Goal: Transaction & Acquisition: Purchase product/service

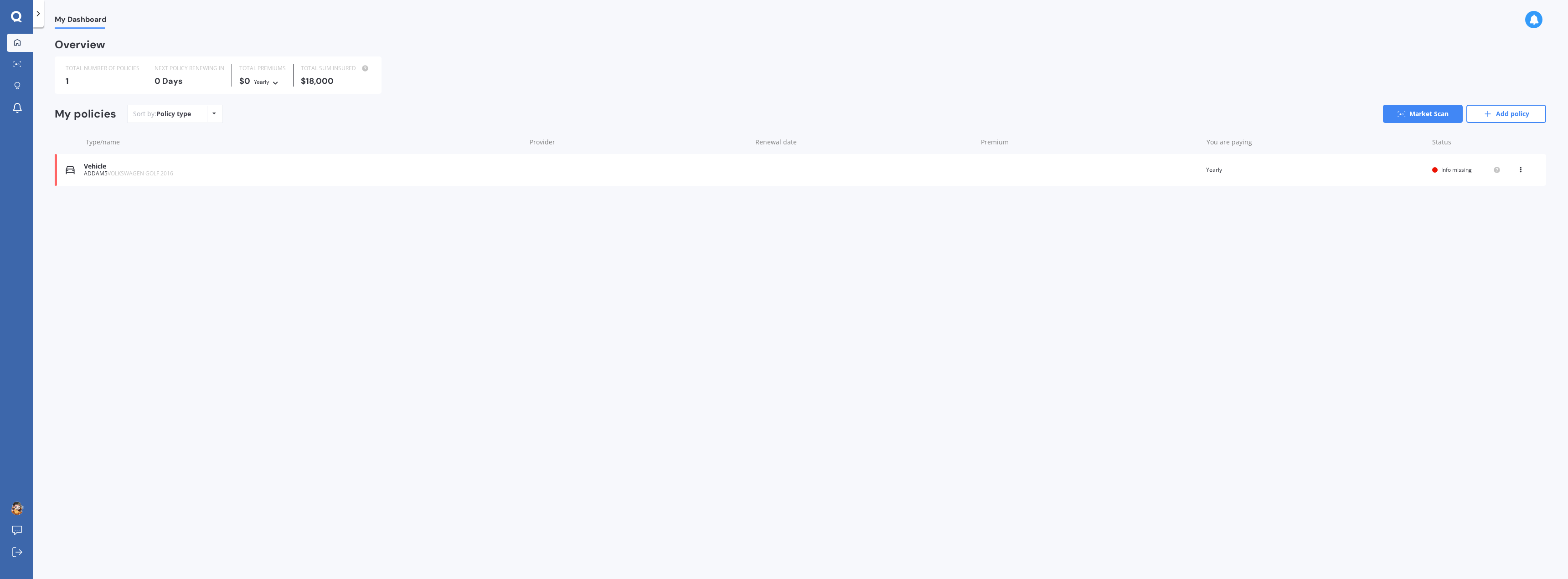
click at [1519, 168] on icon at bounding box center [1520, 168] width 6 height 6
click at [1504, 208] on div "Delete" at bounding box center [1500, 206] width 90 height 18
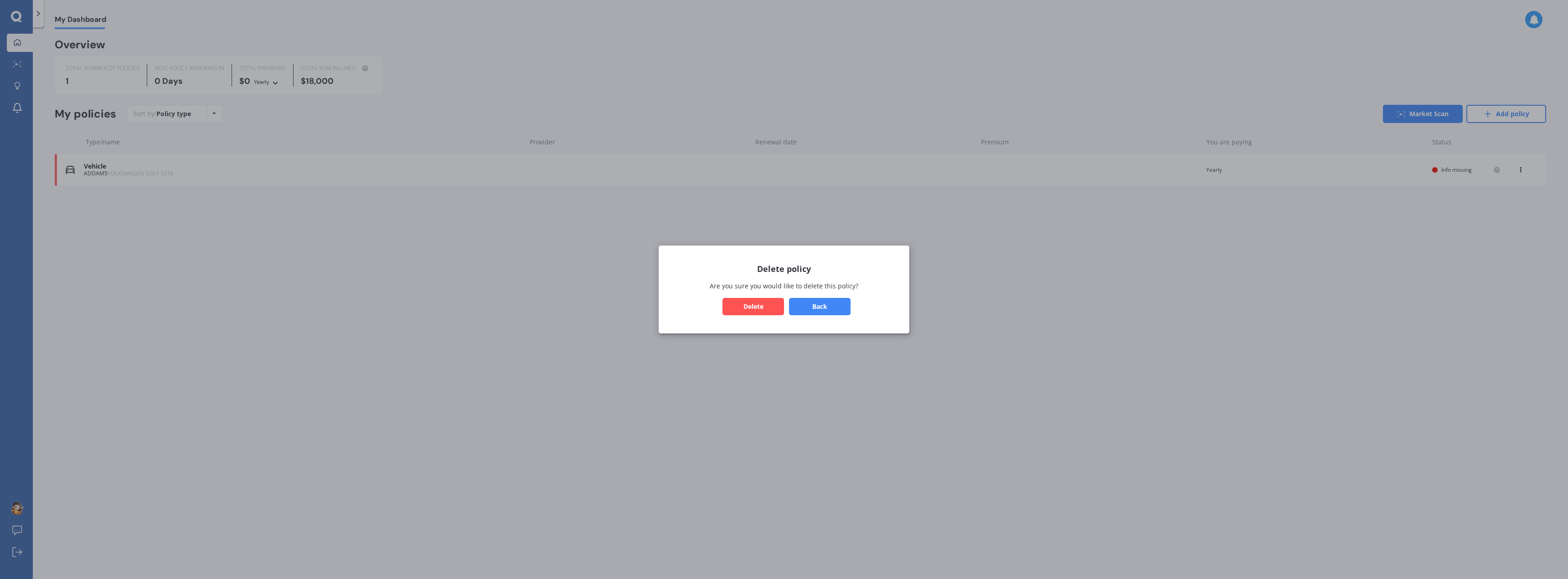
click at [739, 306] on button "Delete" at bounding box center [753, 307] width 62 height 17
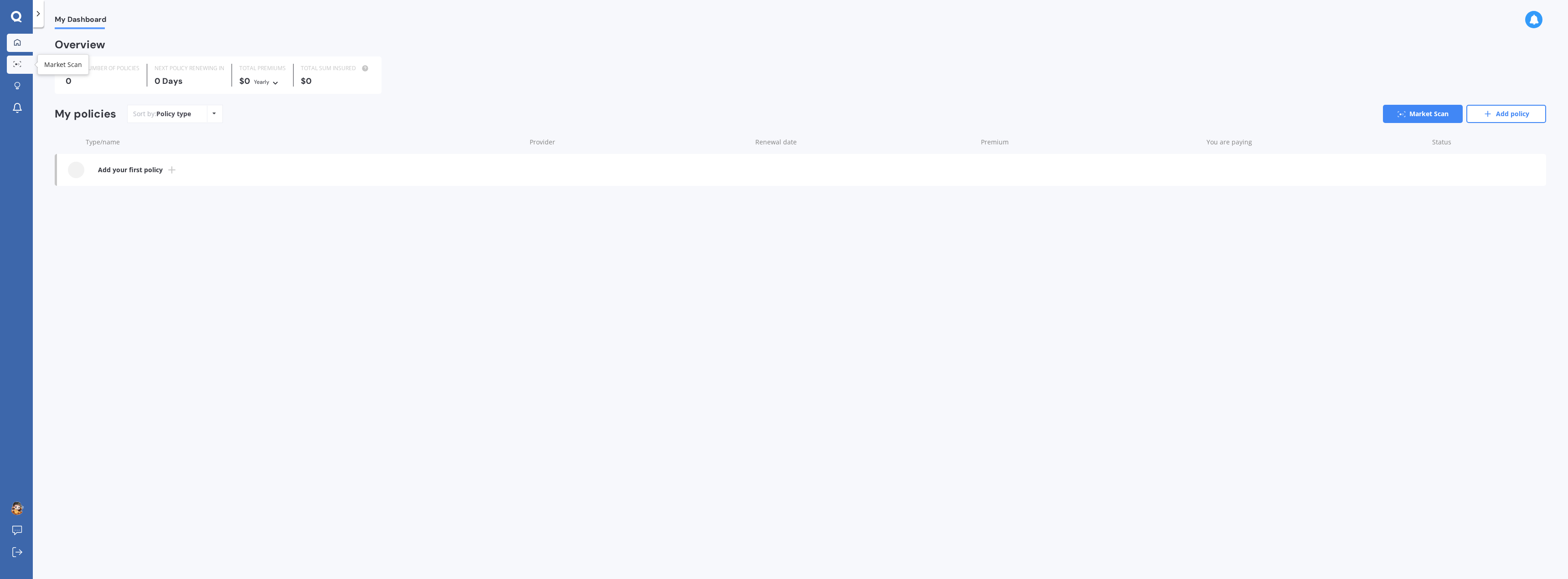
click at [18, 66] on icon at bounding box center [18, 64] width 8 height 6
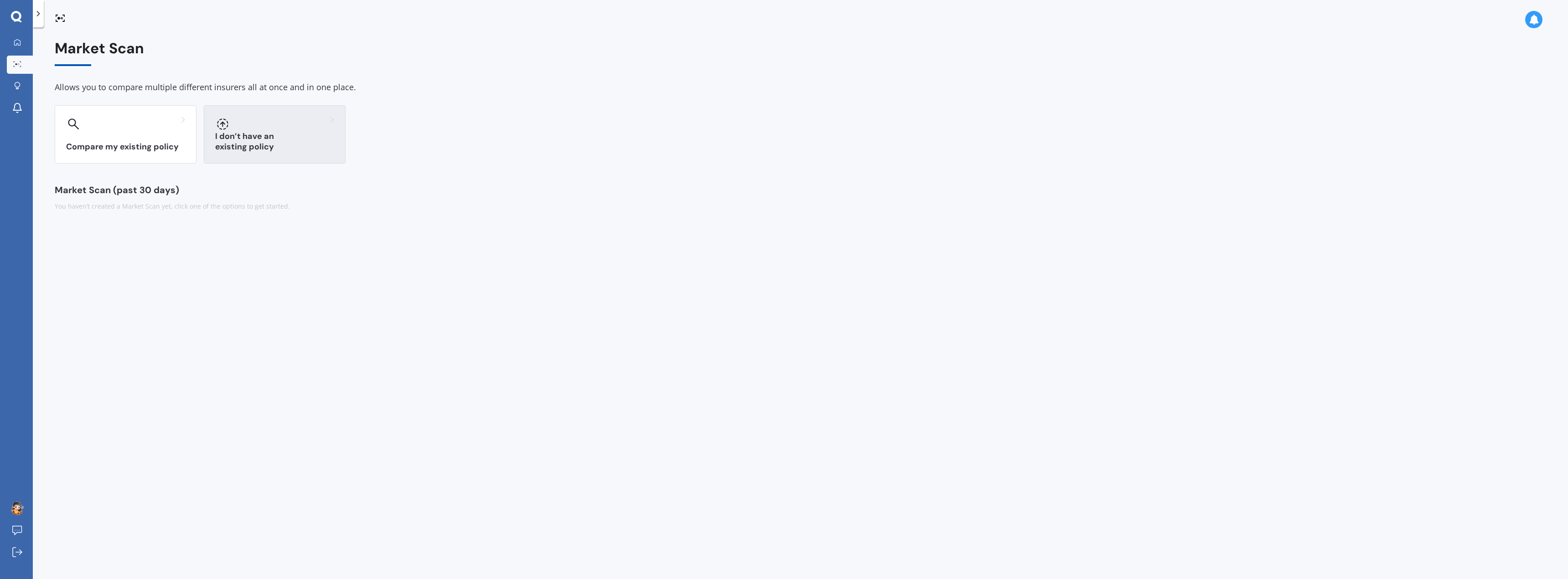
click at [297, 142] on h3 "I don’t have an existing policy" at bounding box center [274, 142] width 119 height 21
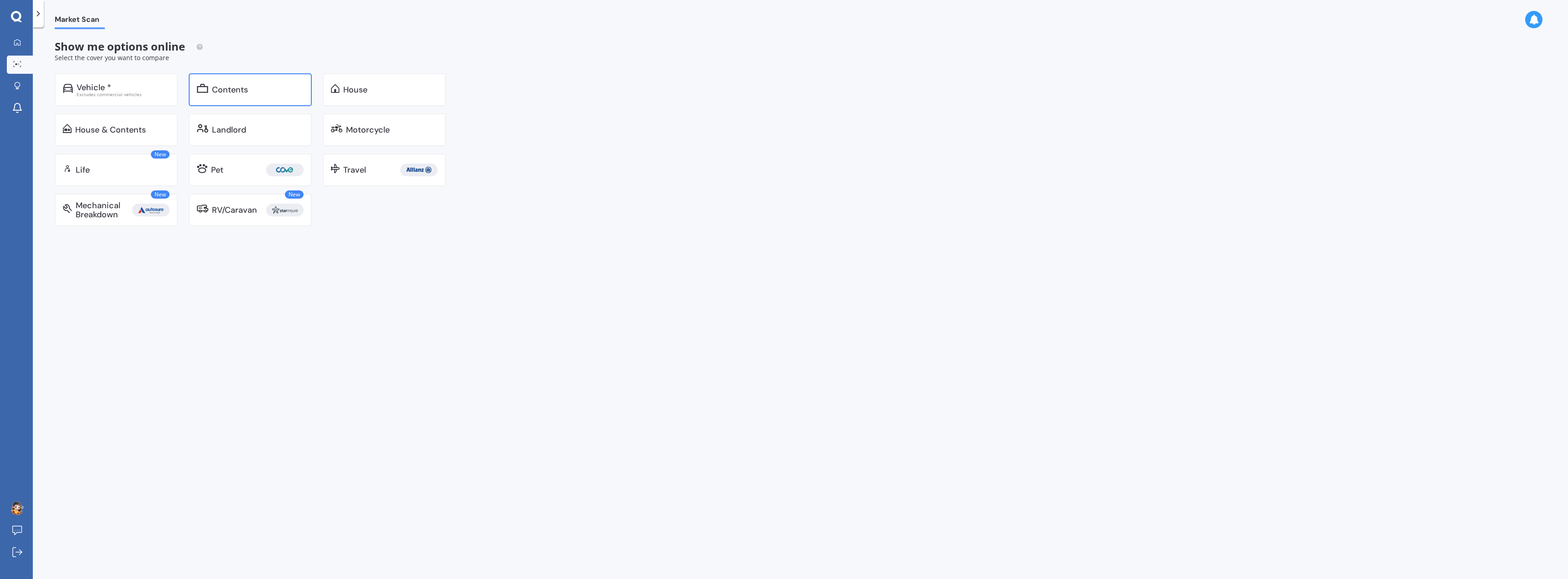
click at [284, 81] on div "Contents" at bounding box center [250, 90] width 123 height 33
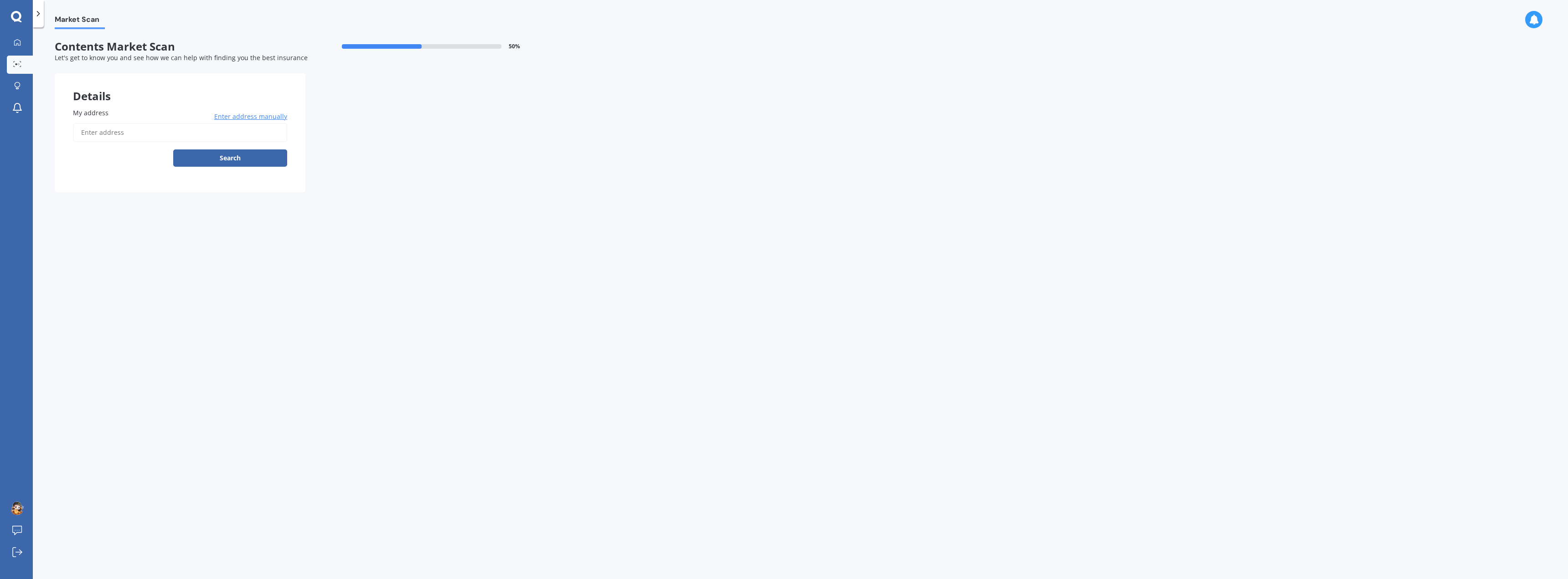
click at [134, 132] on input "My address" at bounding box center [180, 132] width 214 height 19
type input "[STREET_ADDRESS][PERSON_NAME]"
select select "29"
select select "01"
select select "1993"
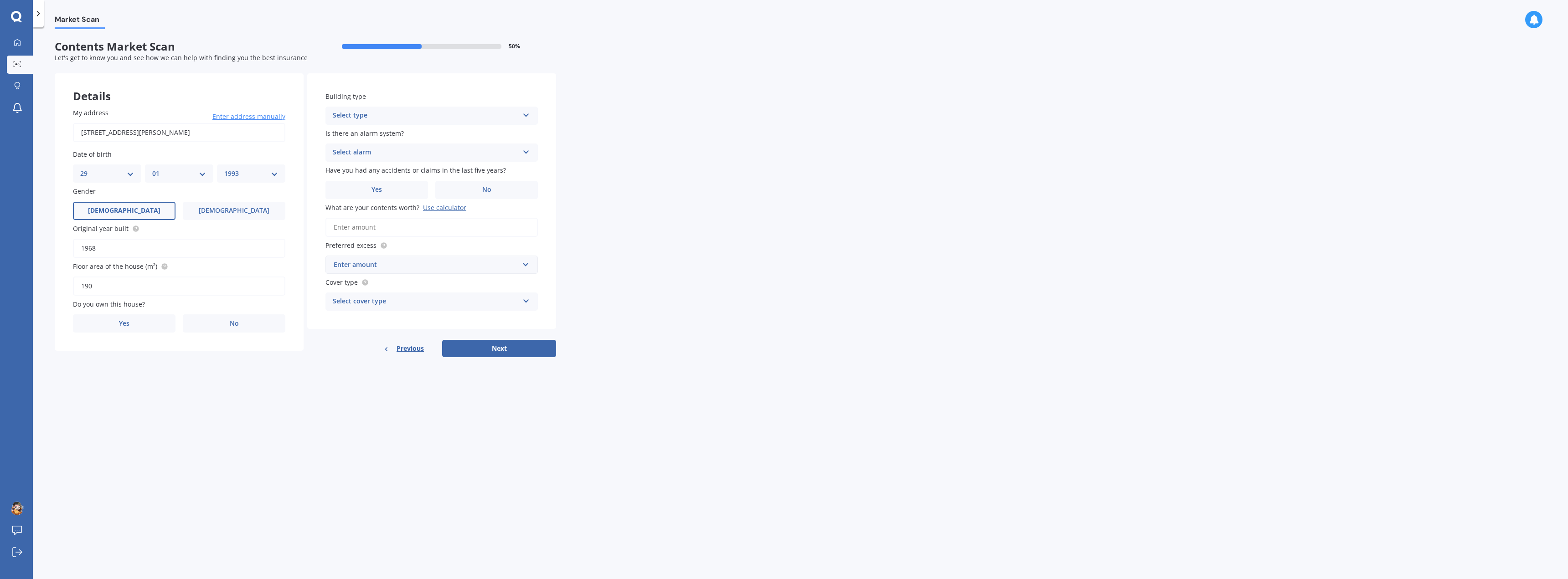
click at [460, 116] on div "Select type" at bounding box center [426, 115] width 186 height 11
click at [399, 129] on div "Freestanding" at bounding box center [431, 133] width 211 height 16
click at [433, 153] on div "Select alarm" at bounding box center [426, 152] width 186 height 11
click at [361, 199] on div "No" at bounding box center [431, 203] width 211 height 16
click at [491, 192] on span "No" at bounding box center [486, 189] width 9 height 8
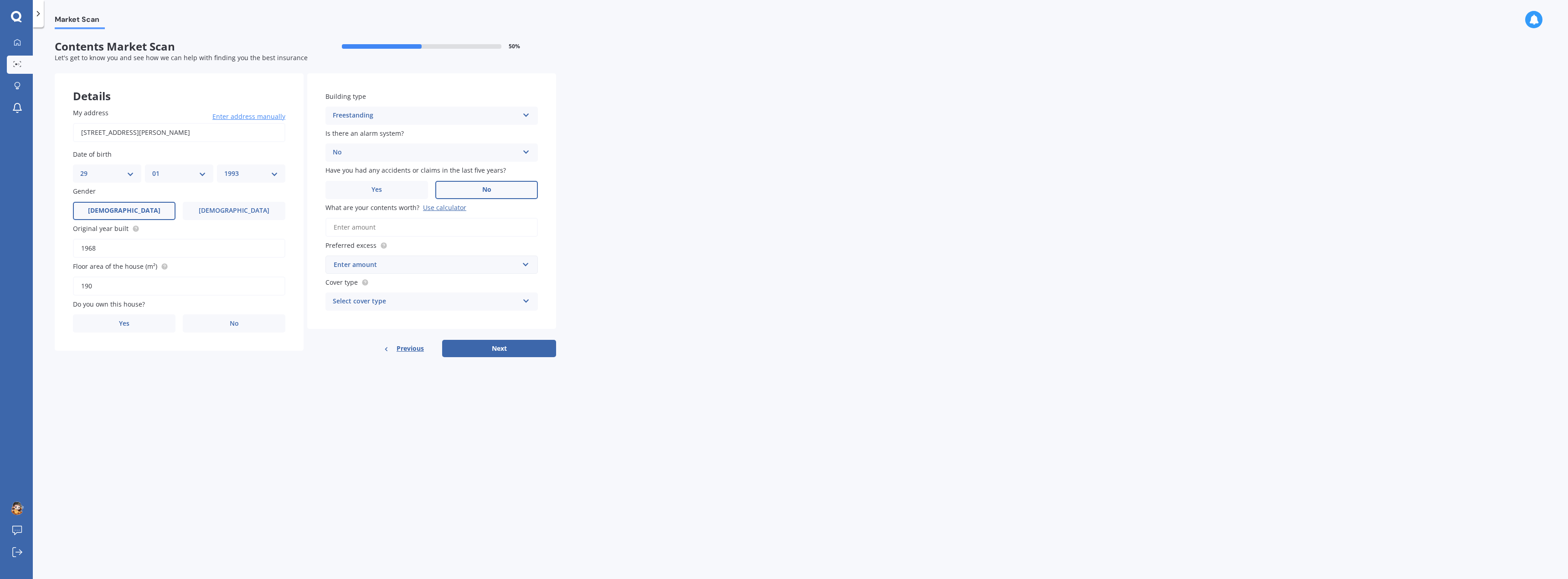
click at [0, 0] on input "No" at bounding box center [0, 0] width 0 height 0
click at [369, 232] on input "What are your contents worth? Use calculator" at bounding box center [431, 227] width 212 height 19
click at [442, 209] on div "Use calculator" at bounding box center [444, 208] width 43 height 8
click at [442, 218] on input "What are your contents worth? Use calculator" at bounding box center [431, 227] width 212 height 19
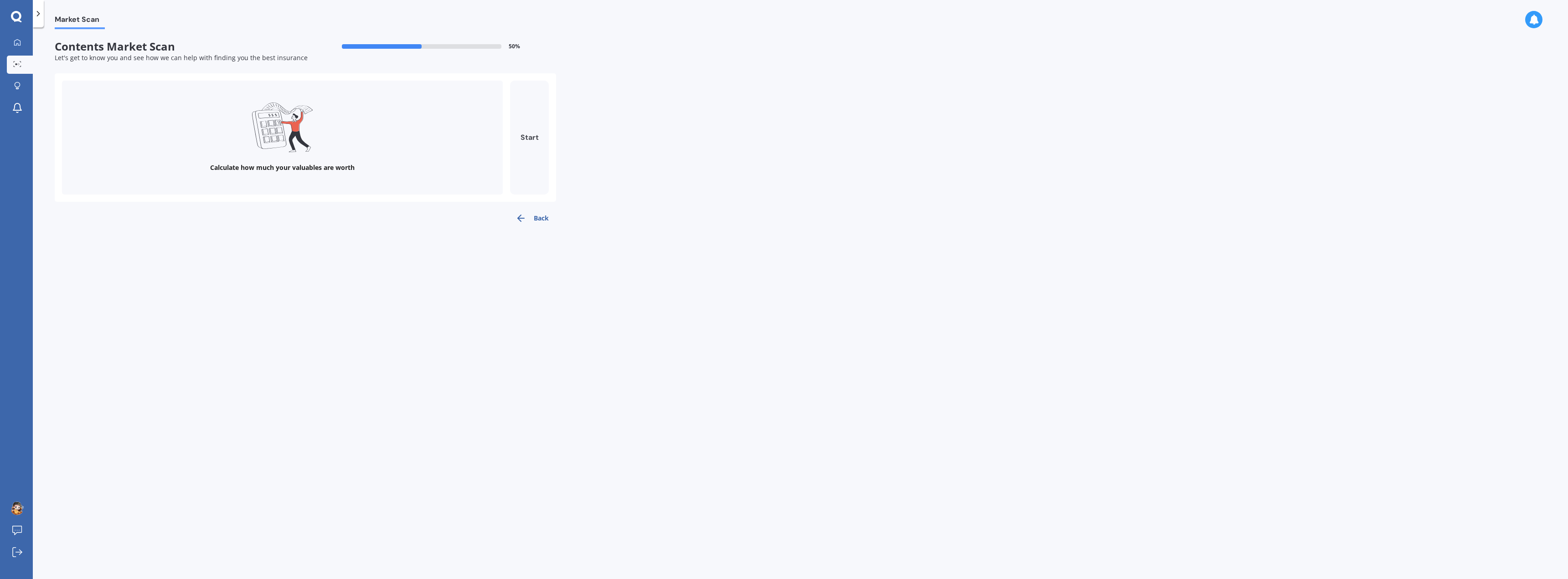
click at [524, 127] on button "Start" at bounding box center [529, 137] width 39 height 114
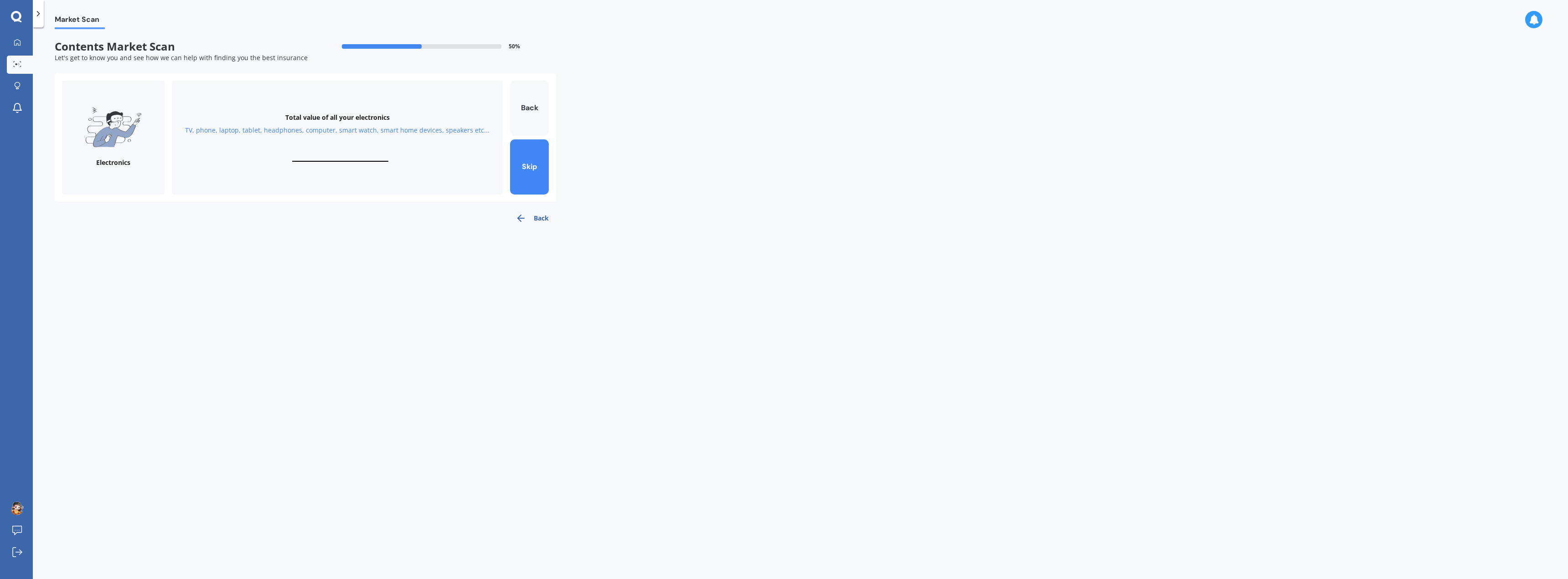
click at [286, 136] on div "Total value of all your electronics TV, phone, laptop, tablet, headphones, comp…" at bounding box center [337, 137] width 331 height 114
drag, startPoint x: 315, startPoint y: 152, endPoint x: 337, endPoint y: 159, distance: 23.1
click at [315, 153] on div "Total value of all your electronics TV, phone, laptop, tablet, headphones, comp…" at bounding box center [337, 137] width 331 height 114
click at [341, 158] on input "text" at bounding box center [340, 158] width 96 height 8
click at [472, 234] on form "Contents Market Scan 50 % Let's get to know you and see how we can help with fi…" at bounding box center [305, 137] width 501 height 194
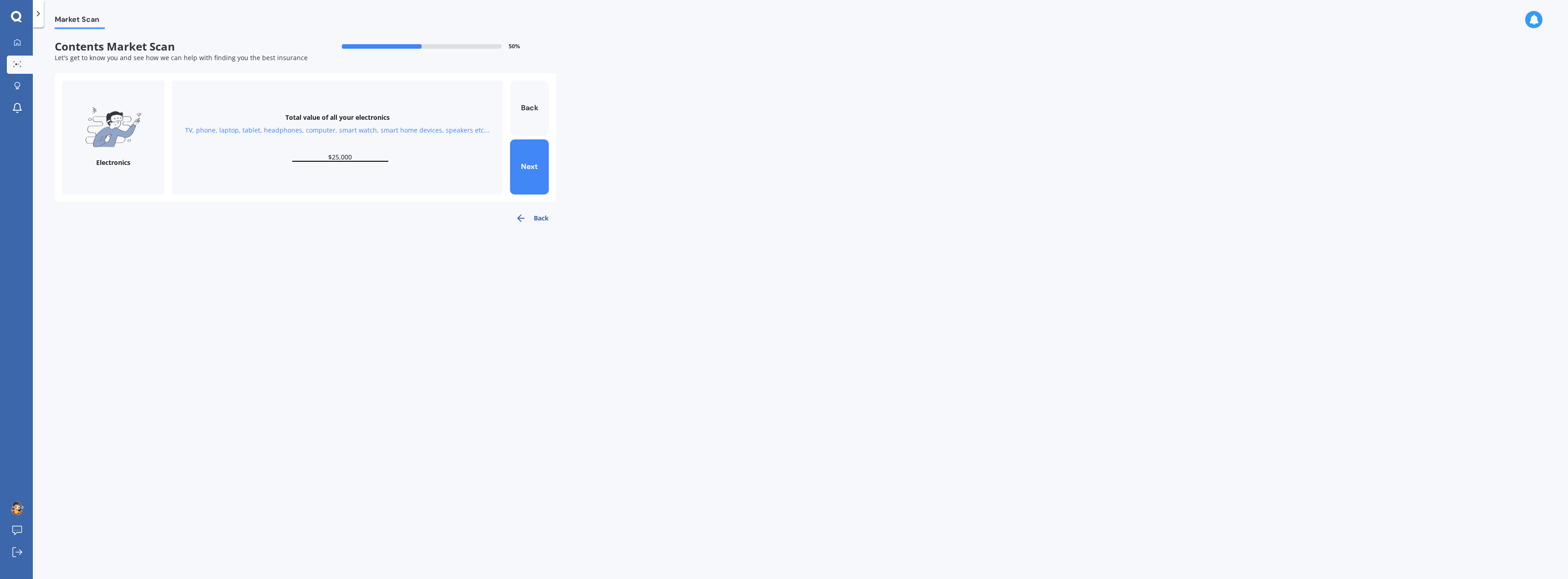
drag, startPoint x: 353, startPoint y: 158, endPoint x: 326, endPoint y: 156, distance: 27.1
click at [326, 156] on input "$25,000" at bounding box center [340, 158] width 96 height 8
type input "$30,000"
click at [389, 254] on div "Market Scan Contents Market Scan 50 % Let's get to know you and see how we can …" at bounding box center [800, 305] width 1535 height 552
click at [527, 163] on button "Next" at bounding box center [529, 167] width 39 height 55
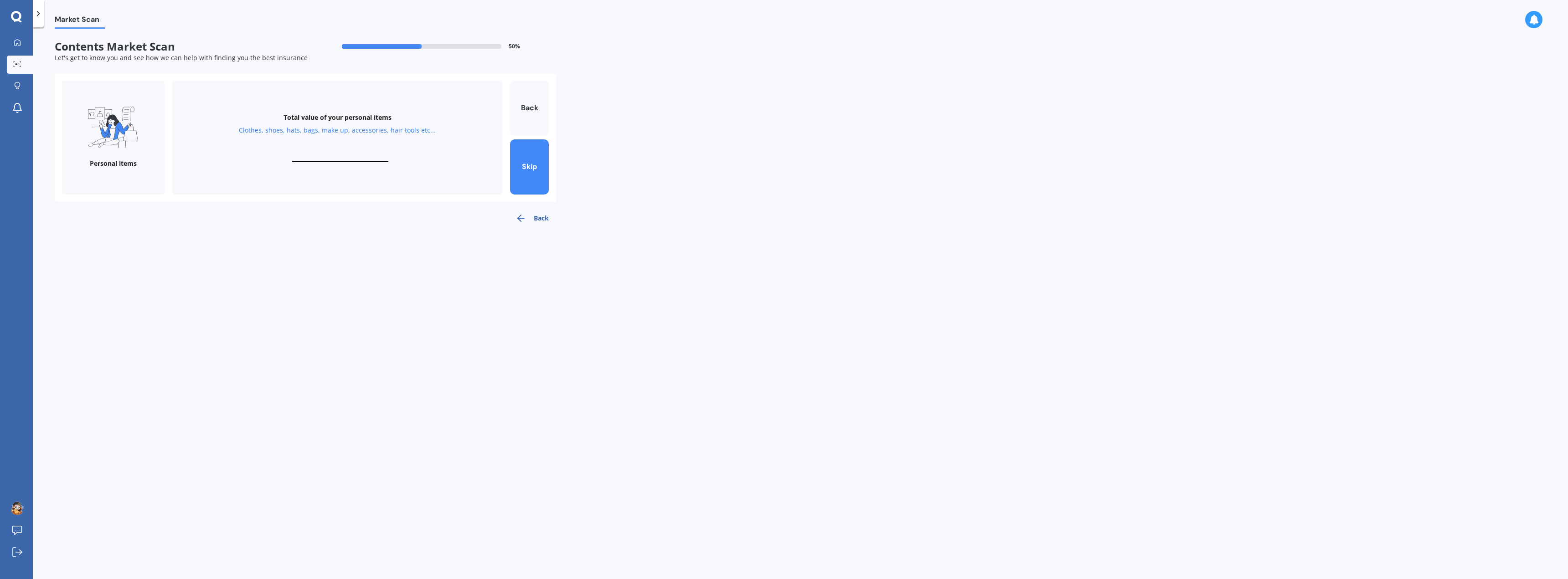
click at [363, 154] on input "text" at bounding box center [340, 158] width 96 height 8
type input "$10,000"
click at [532, 163] on button "Next" at bounding box center [529, 167] width 39 height 55
click at [345, 156] on input "text" at bounding box center [340, 158] width 96 height 8
type input "$5,000"
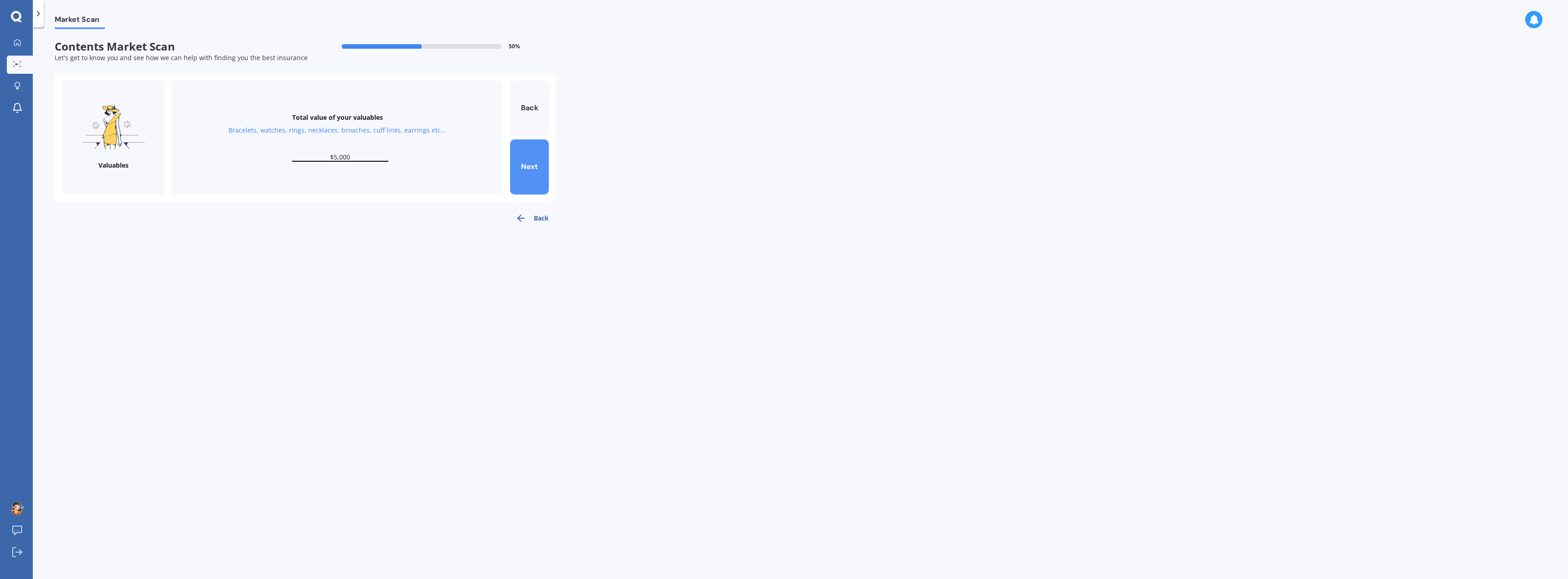
click at [538, 168] on button "Next" at bounding box center [529, 167] width 39 height 55
click at [348, 156] on input "text" at bounding box center [340, 158] width 96 height 8
type input "$10,000"
click at [529, 171] on button "Next" at bounding box center [529, 167] width 39 height 55
click at [346, 154] on input "text" at bounding box center [340, 158] width 96 height 8
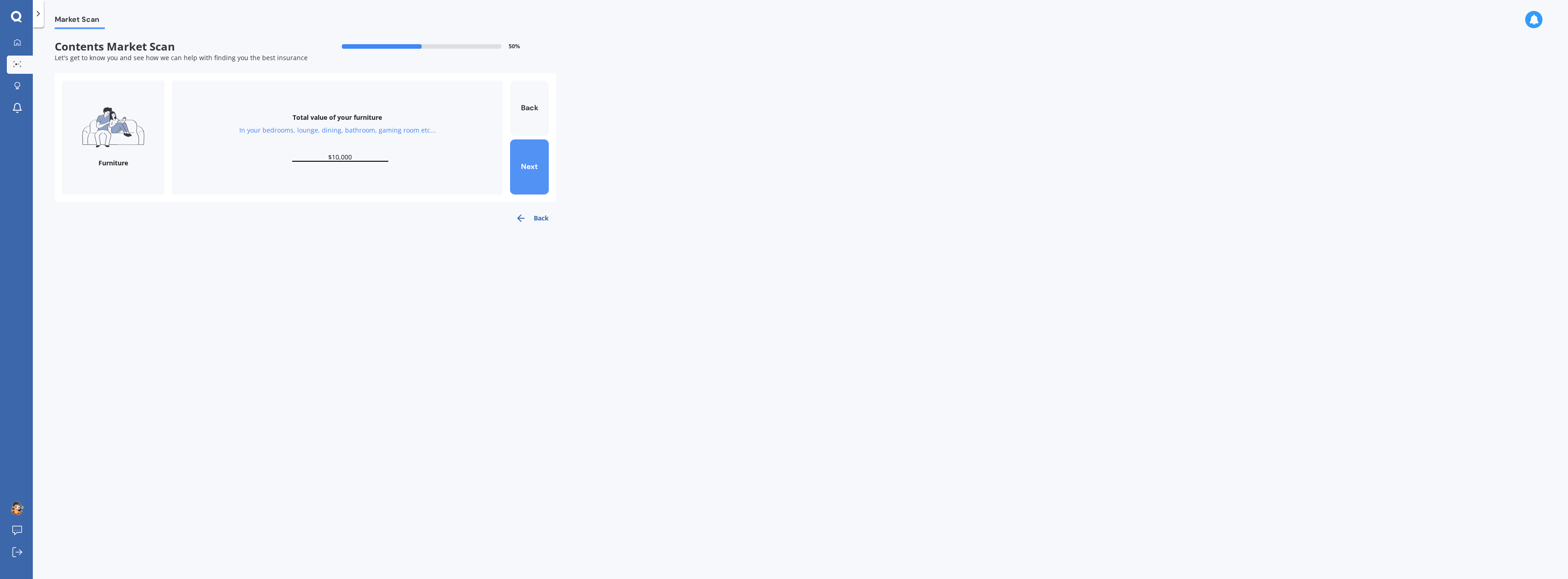
type input "$10,000"
click at [539, 170] on button "Next" at bounding box center [529, 167] width 39 height 55
click at [343, 156] on input "text" at bounding box center [340, 158] width 96 height 8
type input "$10,000"
click at [528, 170] on button "Next" at bounding box center [529, 167] width 39 height 55
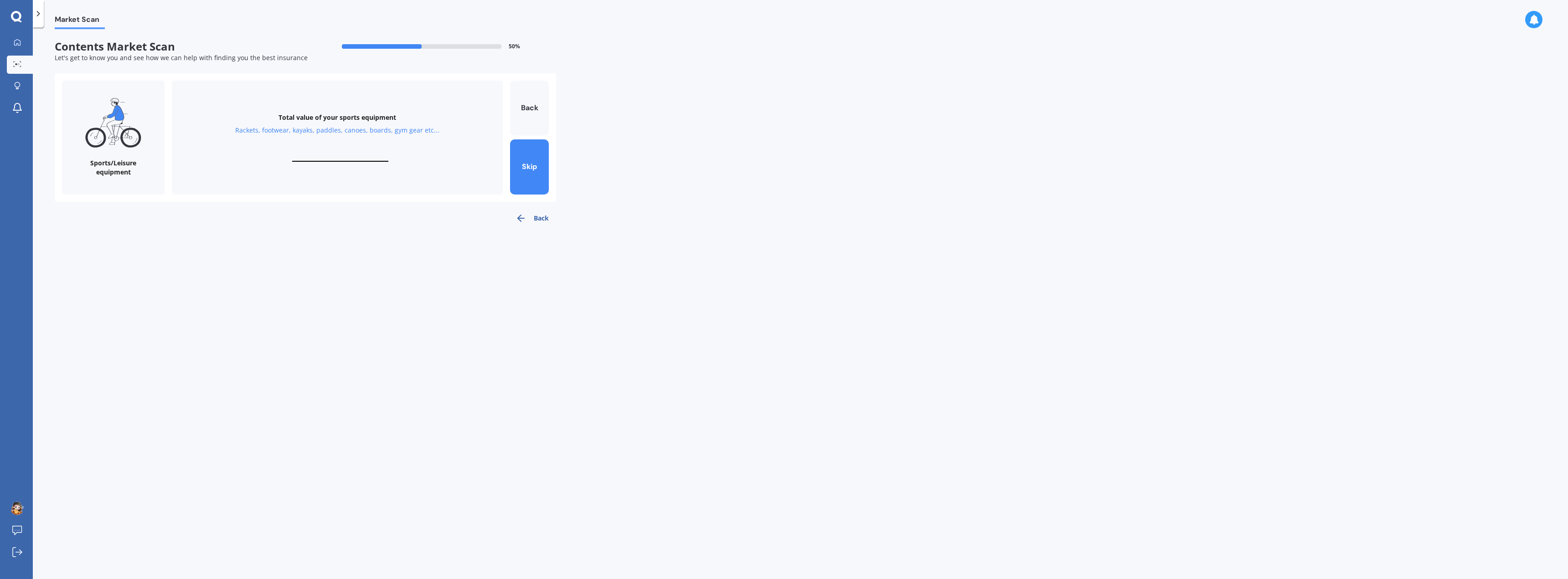
click at [347, 153] on div "Total value of your sports equipment Rackets, footwear, kayaks, paddles, canoes…" at bounding box center [337, 137] width 331 height 114
click at [354, 158] on input "text" at bounding box center [340, 158] width 96 height 8
click at [543, 181] on button "Skip" at bounding box center [529, 167] width 39 height 55
click at [339, 159] on input "text" at bounding box center [340, 158] width 96 height 8
type input "$15,000"
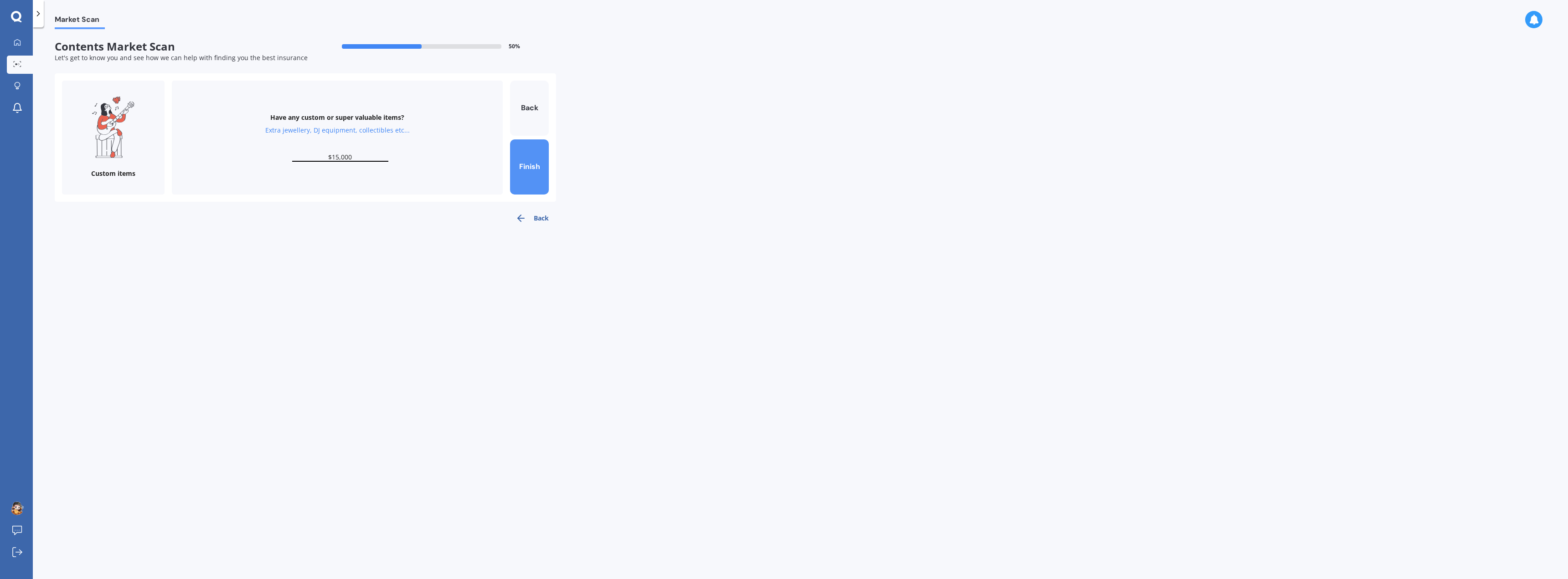
click at [532, 173] on button "Finish" at bounding box center [529, 167] width 39 height 55
click at [539, 139] on button "Finish" at bounding box center [529, 137] width 39 height 114
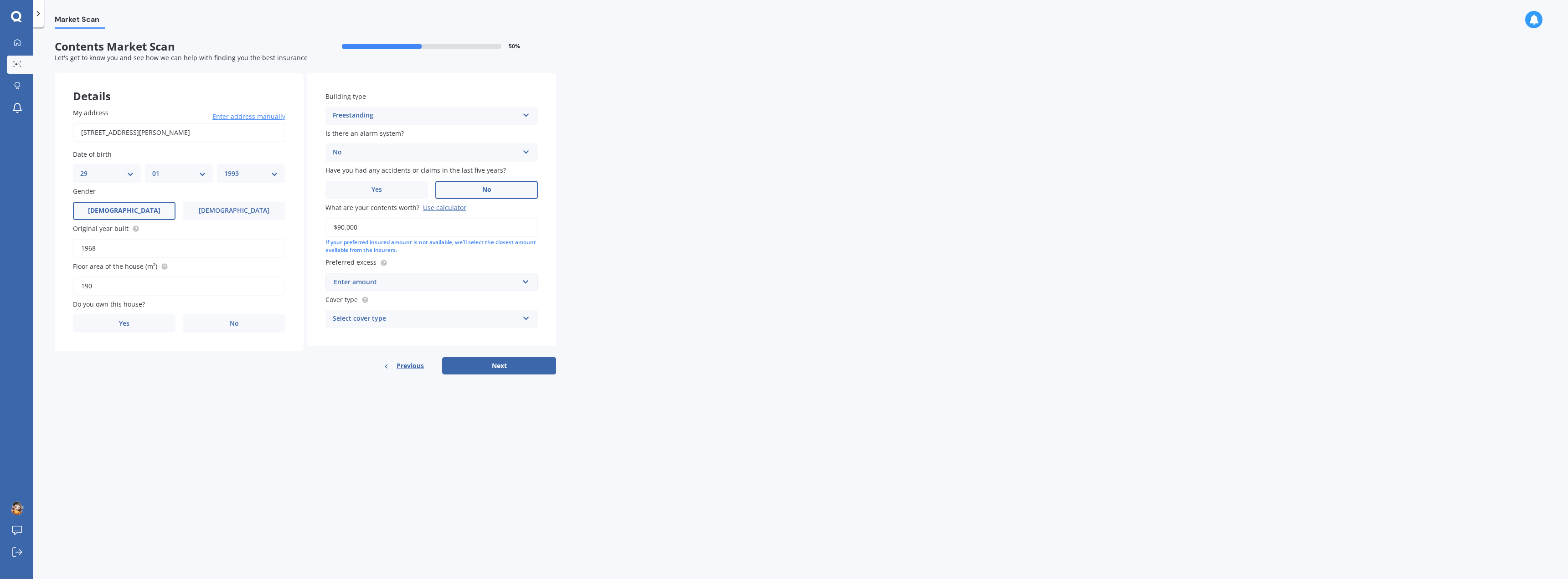
drag, startPoint x: 377, startPoint y: 231, endPoint x: 324, endPoint y: 239, distance: 53.6
click at [324, 239] on div "Building type Freestanding Freestanding Multi-unit (in a block of 6 or less) Mu…" at bounding box center [432, 210] width 249 height 273
type input "$100,000"
click at [614, 274] on div "Market Scan Contents Market Scan 50 % Let's get to know you and see how we can …" at bounding box center [800, 305] width 1535 height 552
click at [526, 283] on input "text" at bounding box center [428, 282] width 204 height 17
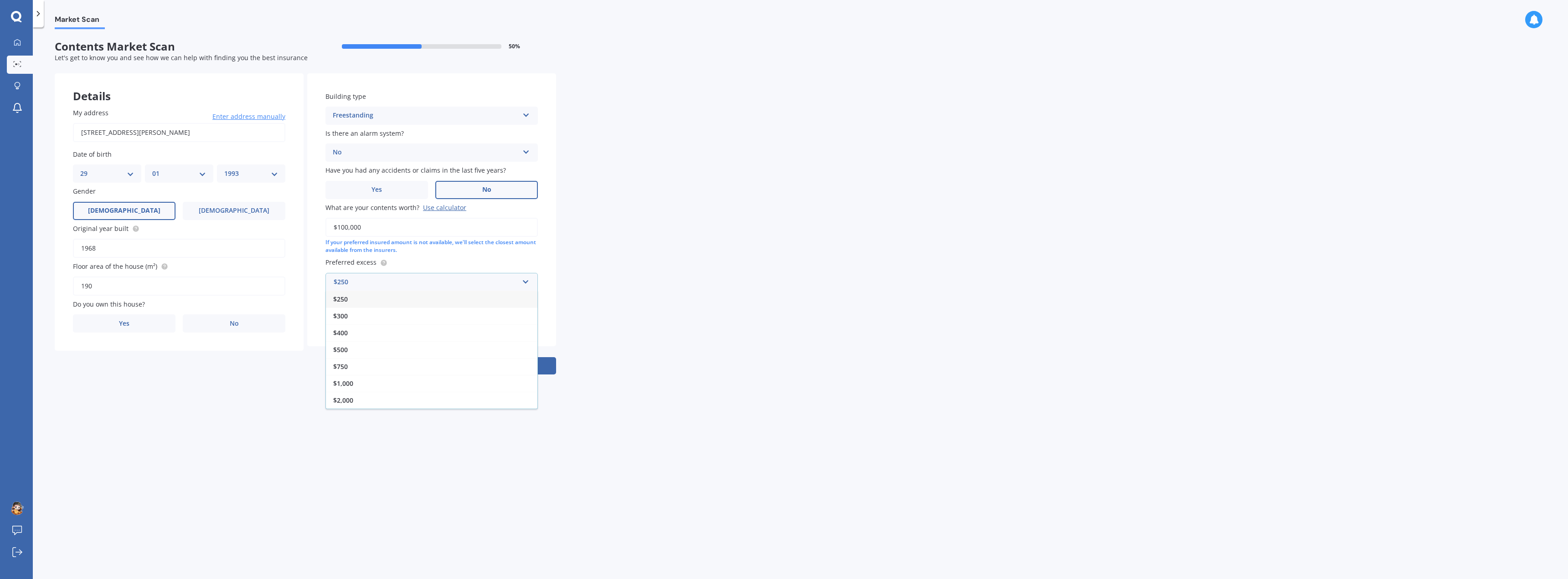
click at [358, 298] on div "$250" at bounding box center [431, 299] width 211 height 17
click at [508, 329] on div "Select cover type" at bounding box center [426, 329] width 186 height 11
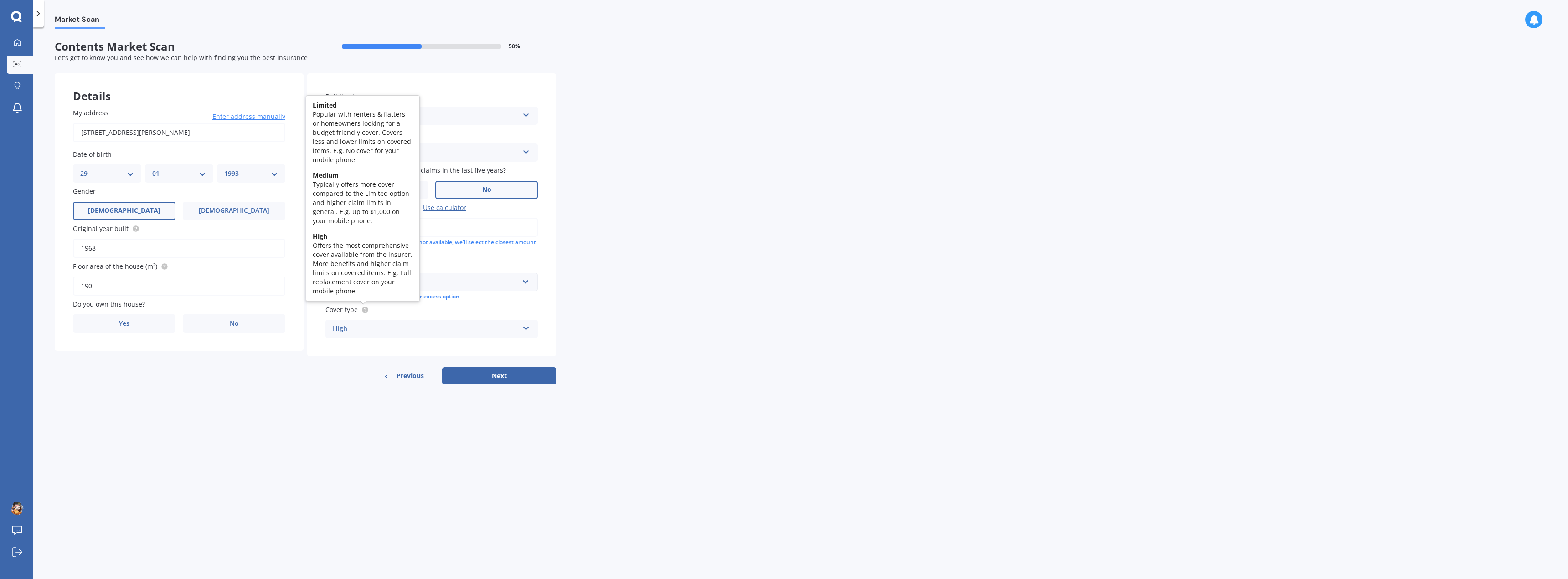
click at [363, 307] on icon at bounding box center [365, 310] width 7 height 7
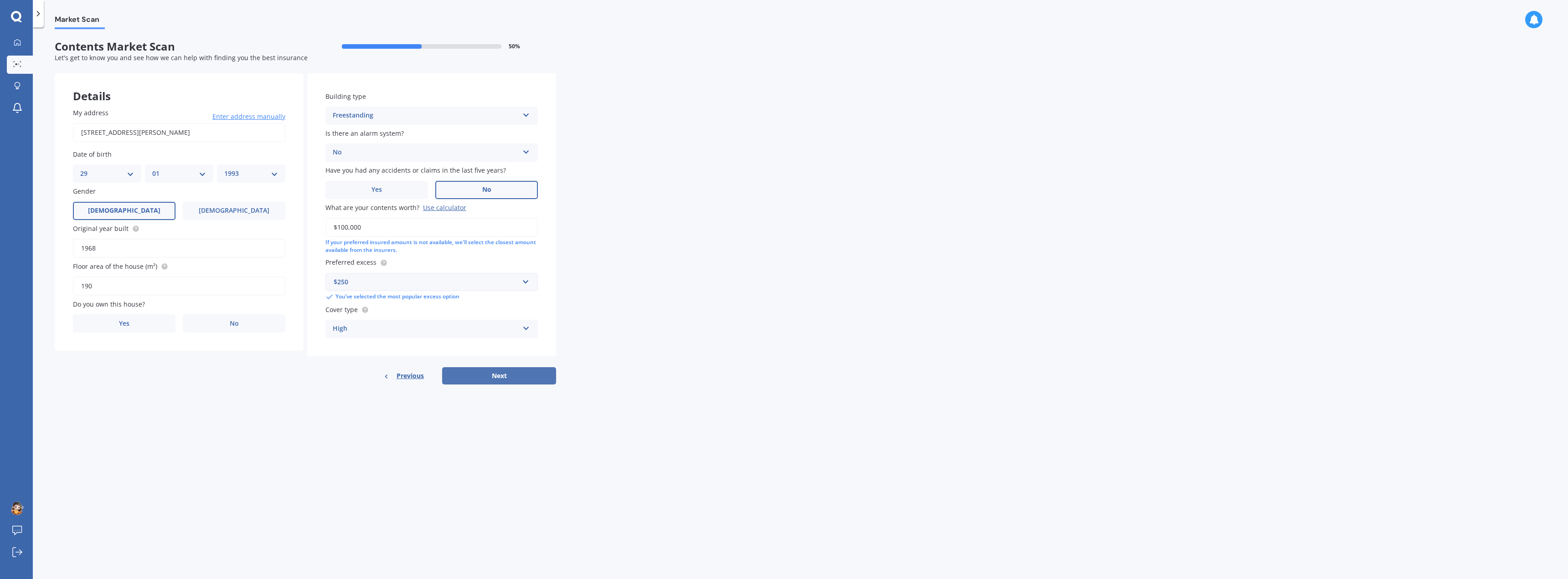
click at [508, 374] on button "Next" at bounding box center [498, 376] width 114 height 17
click at [255, 327] on label "No" at bounding box center [236, 324] width 98 height 18
click at [0, 0] on input "No" at bounding box center [0, 0] width 0 height 0
click at [201, 363] on div "Select occupant" at bounding box center [172, 361] width 186 height 11
click at [139, 380] on div "Tenant" at bounding box center [179, 378] width 211 height 16
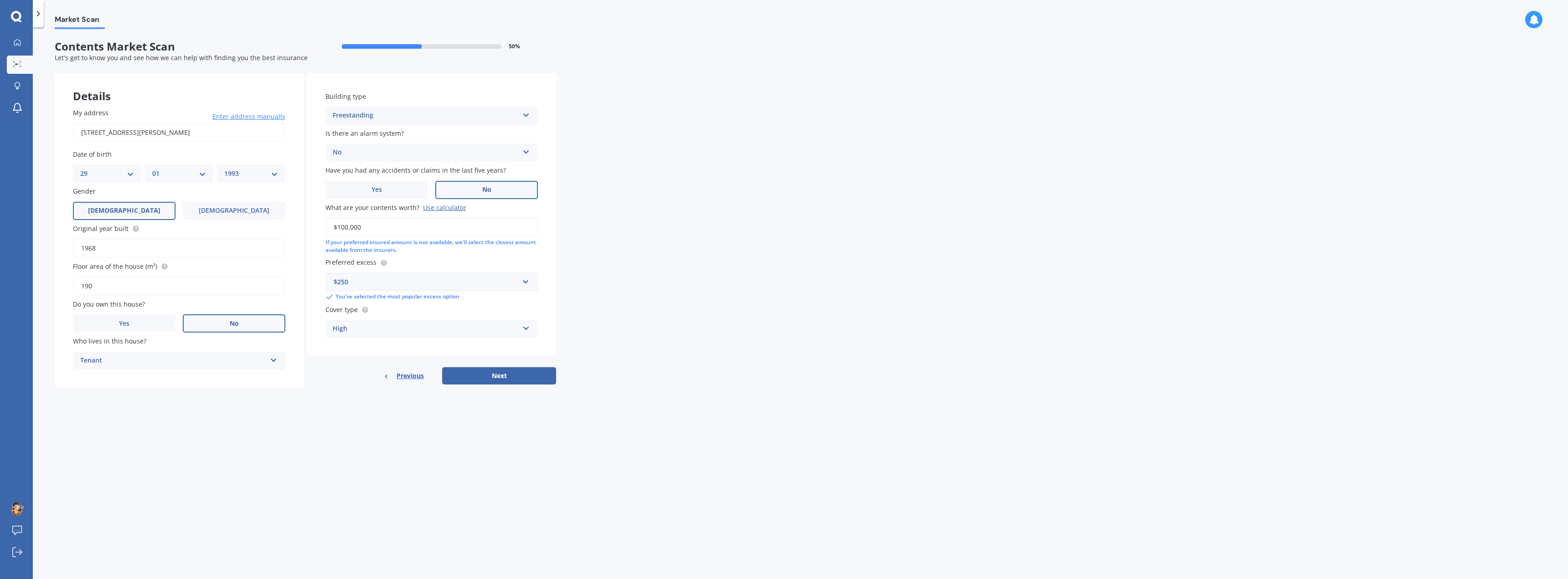
drag, startPoint x: 262, startPoint y: 405, endPoint x: 271, endPoint y: 409, distance: 9.8
click at [267, 407] on div "Market Scan Contents Market Scan 50 % Let's get to know you and see how we can …" at bounding box center [800, 305] width 1535 height 552
click at [510, 364] on div "Building type Freestanding Freestanding Multi-unit (in a block of 6 or less) Mu…" at bounding box center [432, 229] width 249 height 311
click at [509, 375] on button "Next" at bounding box center [498, 376] width 114 height 17
select select "29"
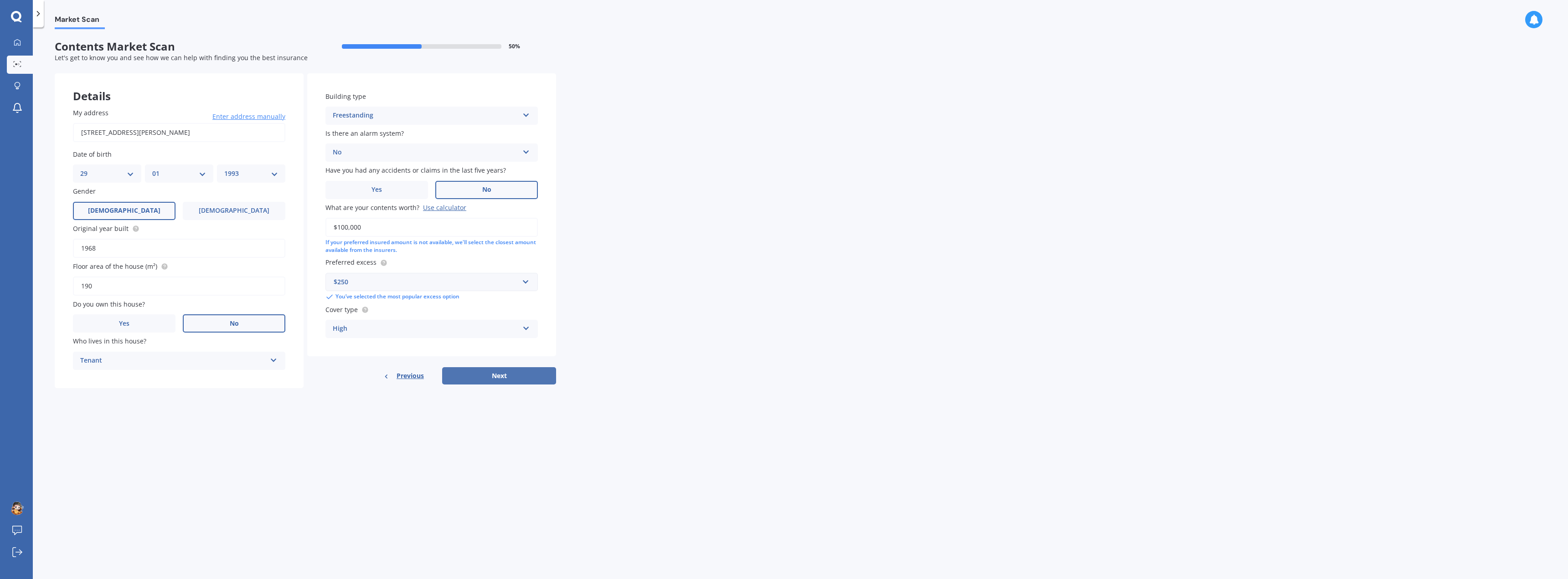
select select "01"
select select "1993"
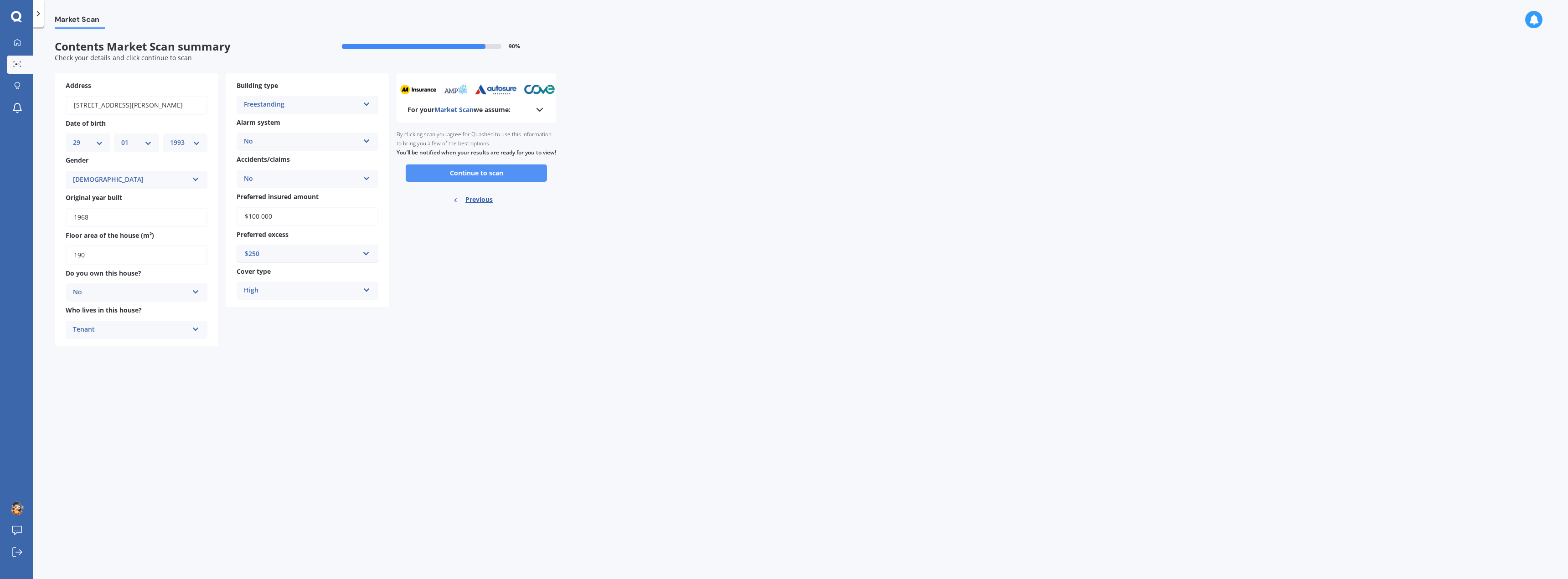
click at [497, 182] on button "Continue to scan" at bounding box center [476, 173] width 141 height 17
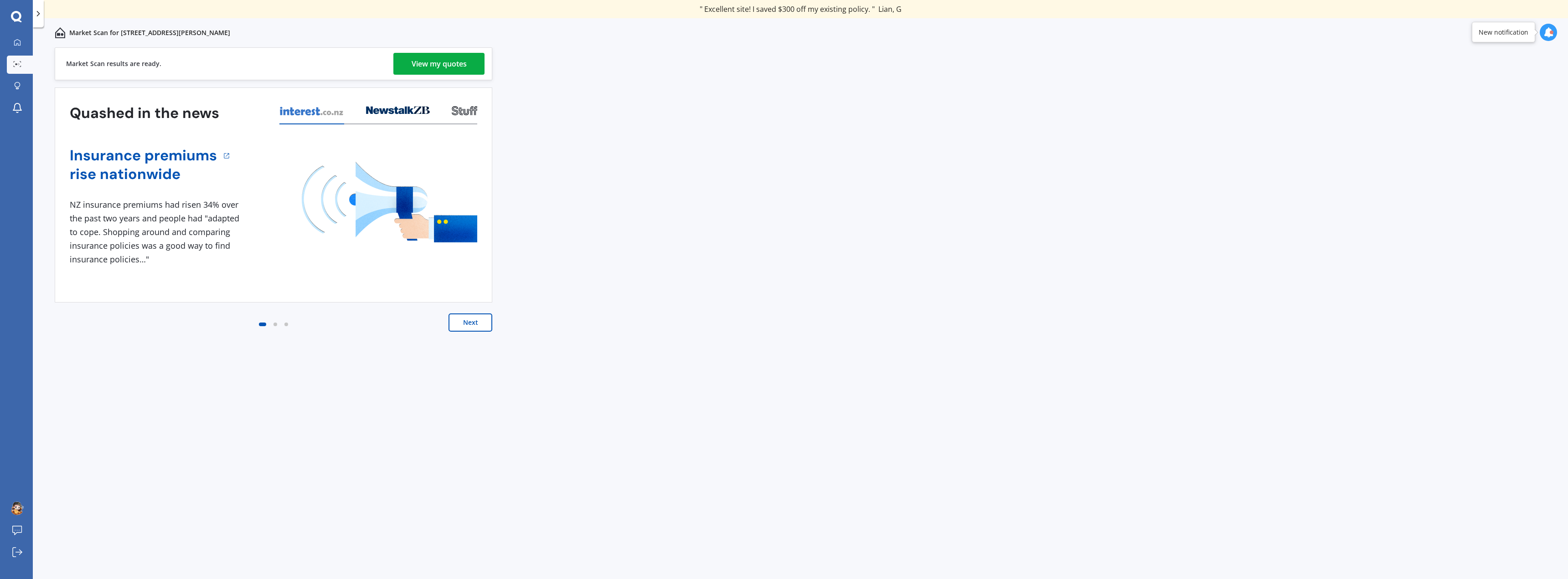
click at [420, 58] on div "View my quotes" at bounding box center [439, 64] width 55 height 22
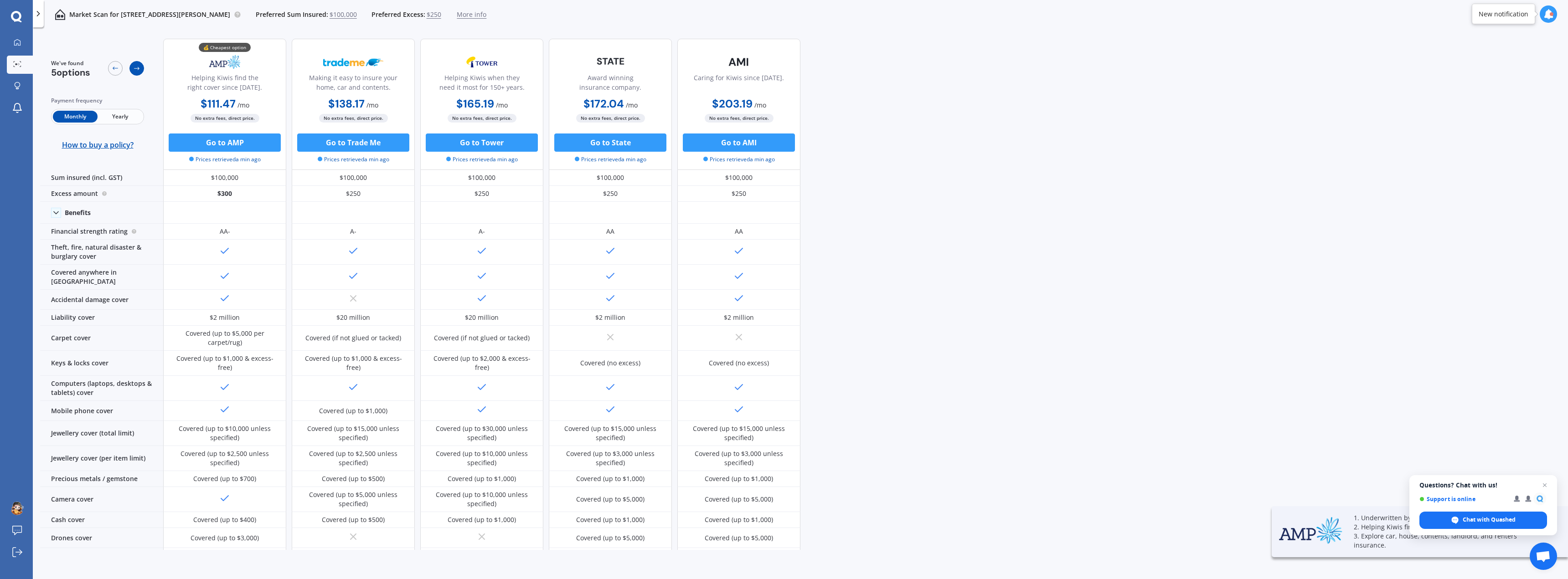
click at [139, 64] on div at bounding box center [136, 68] width 15 height 15
click at [426, 16] on span "$250" at bounding box center [433, 14] width 15 height 9
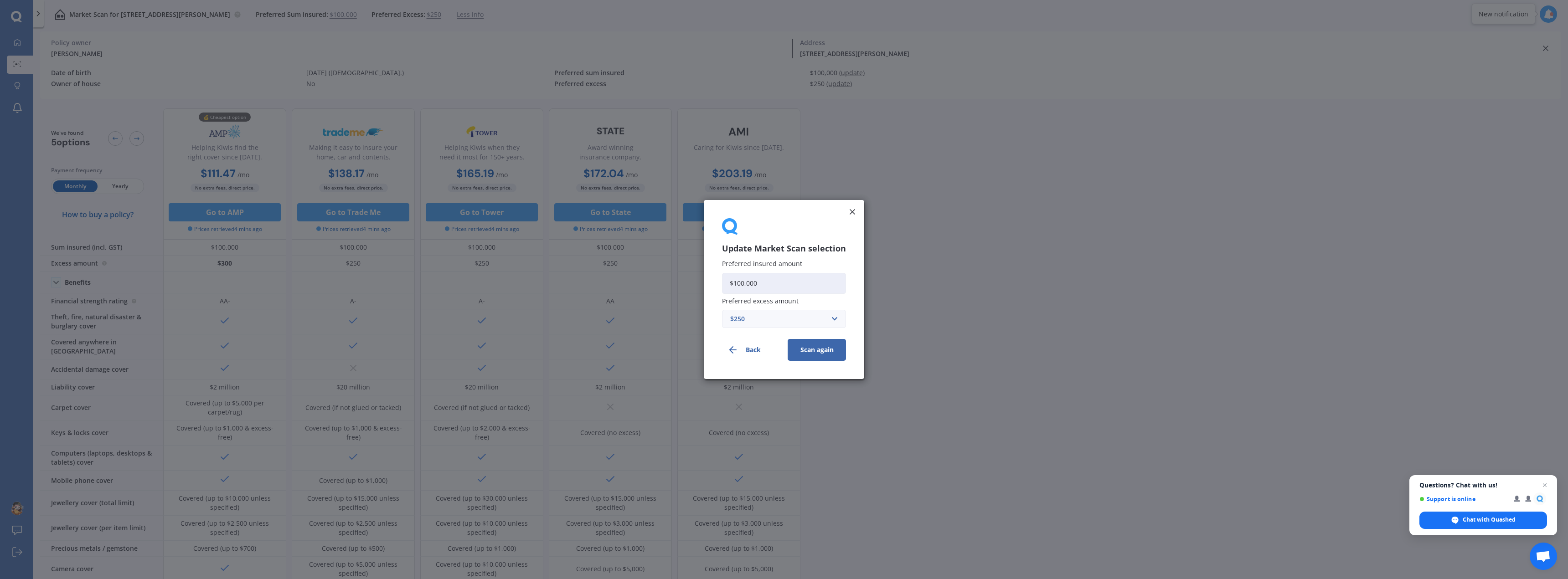
click at [782, 316] on div "$250" at bounding box center [778, 319] width 97 height 10
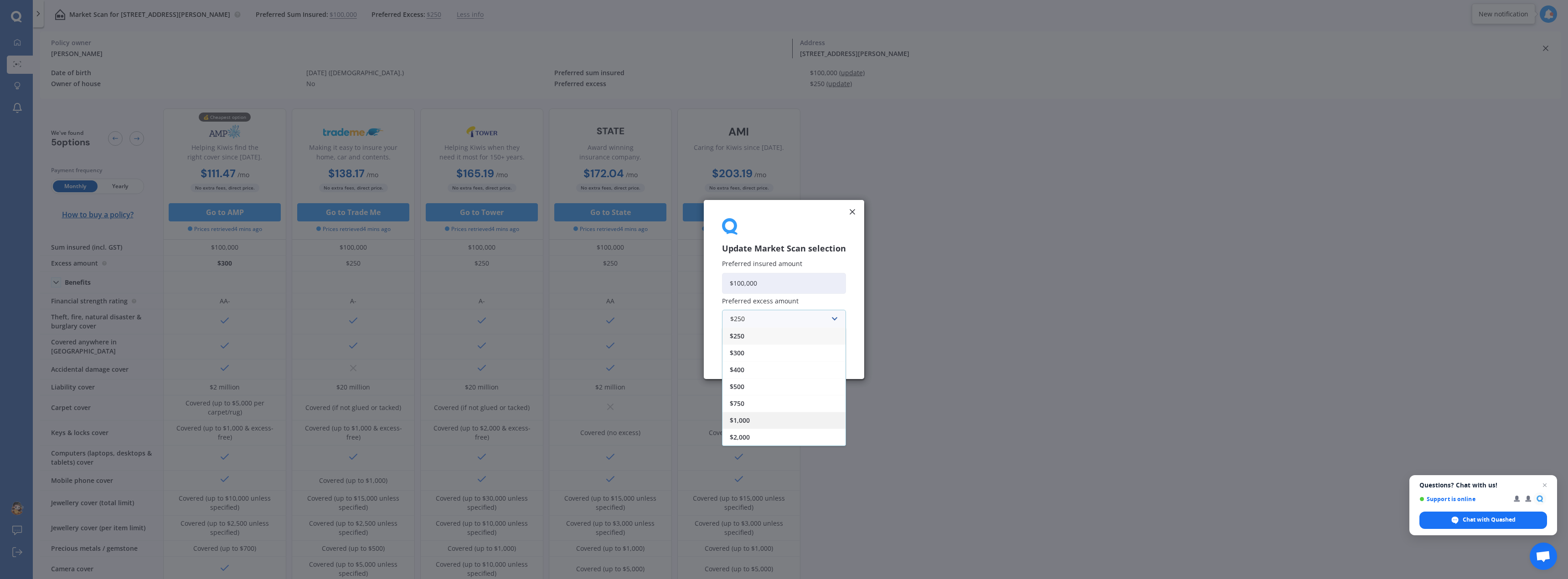
click at [752, 421] on div "$1,000" at bounding box center [784, 421] width 123 height 17
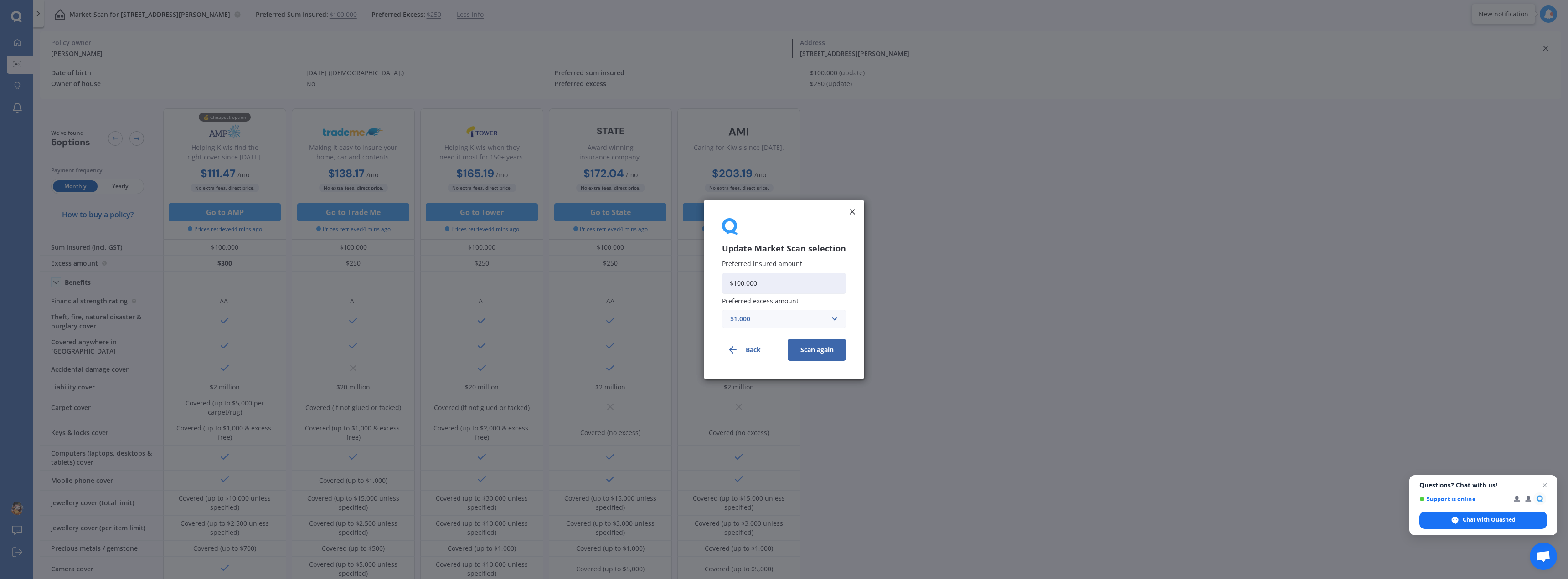
click at [818, 353] on button "Scan again" at bounding box center [817, 350] width 59 height 22
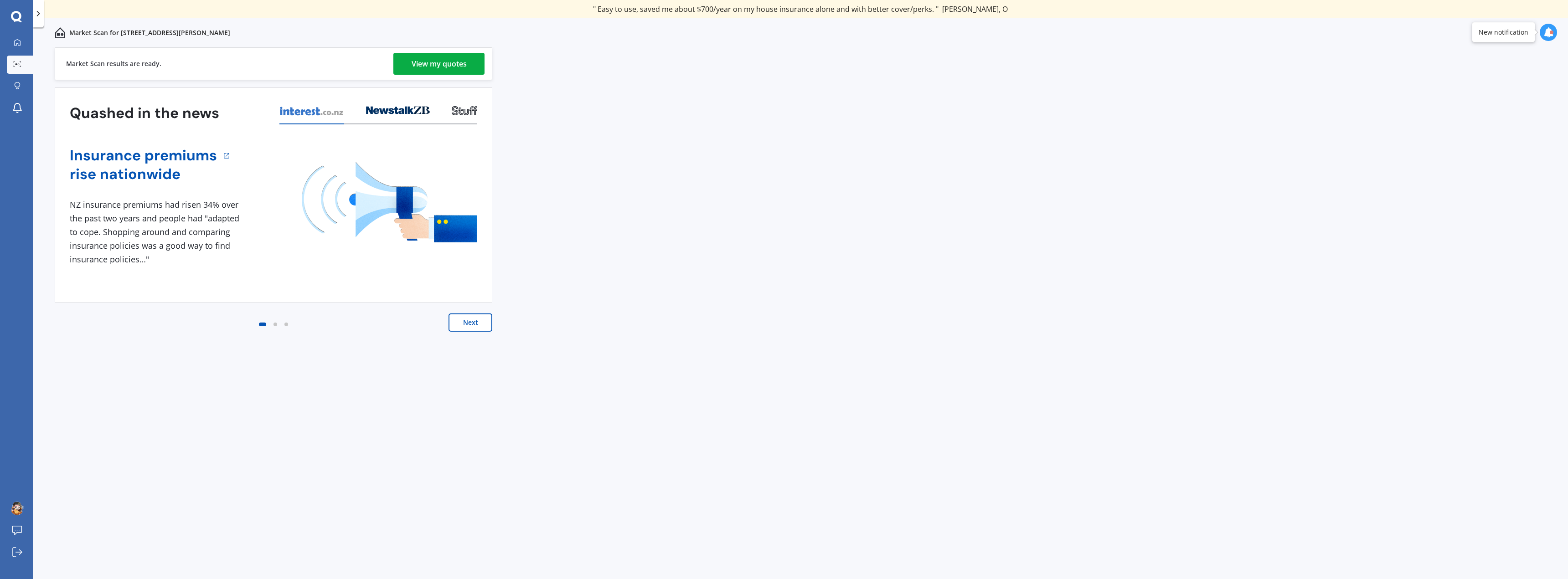
click at [470, 57] on link "View my quotes" at bounding box center [438, 64] width 91 height 22
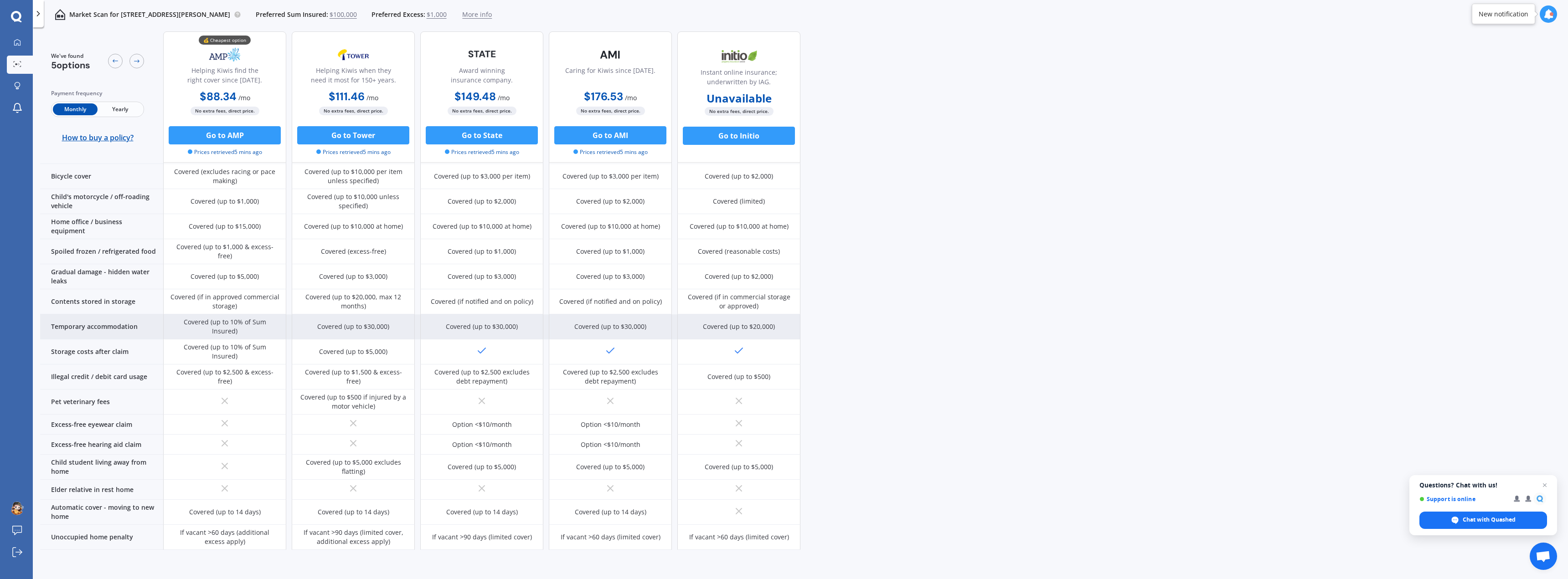
scroll to position [446, 0]
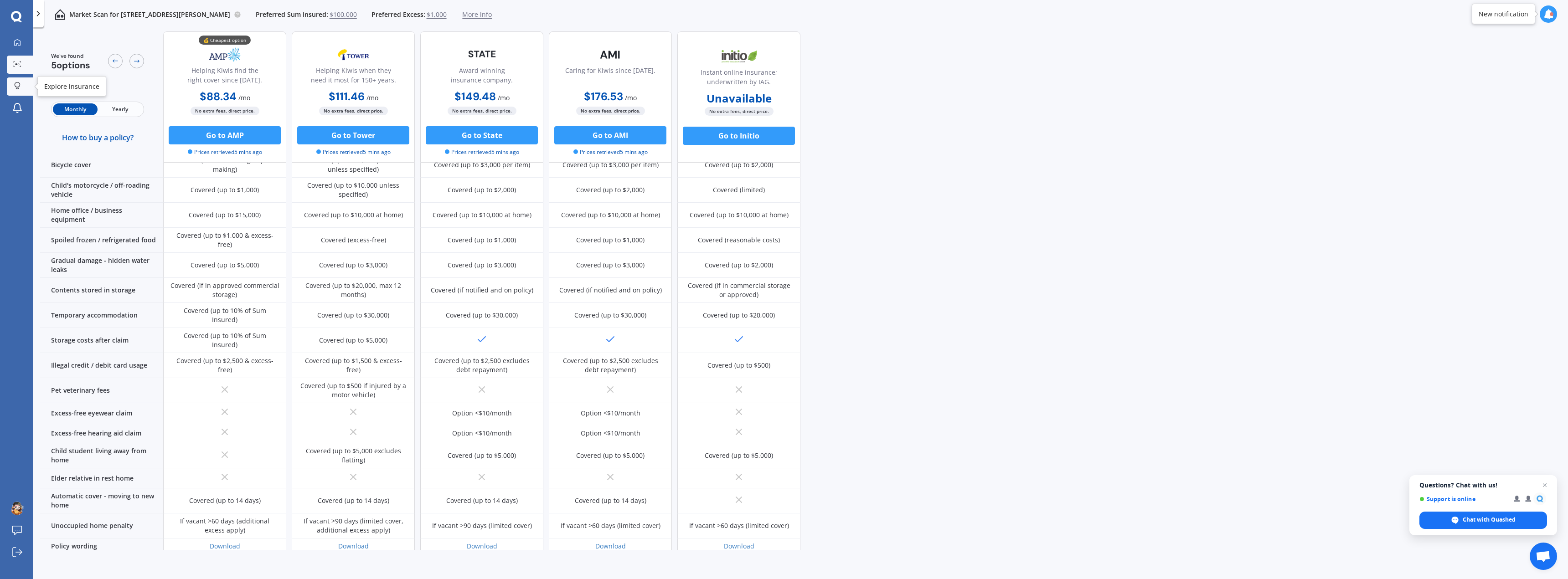
click at [10, 78] on link "Explore insurance" at bounding box center [20, 87] width 26 height 18
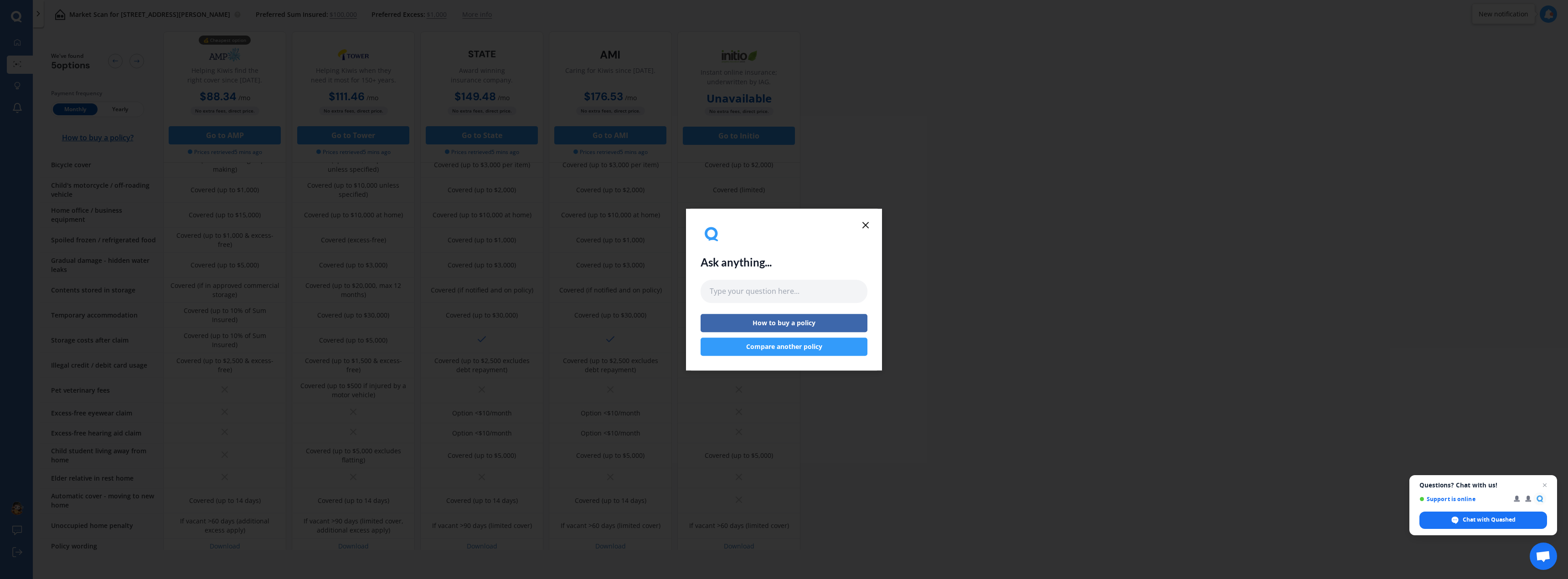
click at [865, 220] on icon at bounding box center [865, 225] width 11 height 11
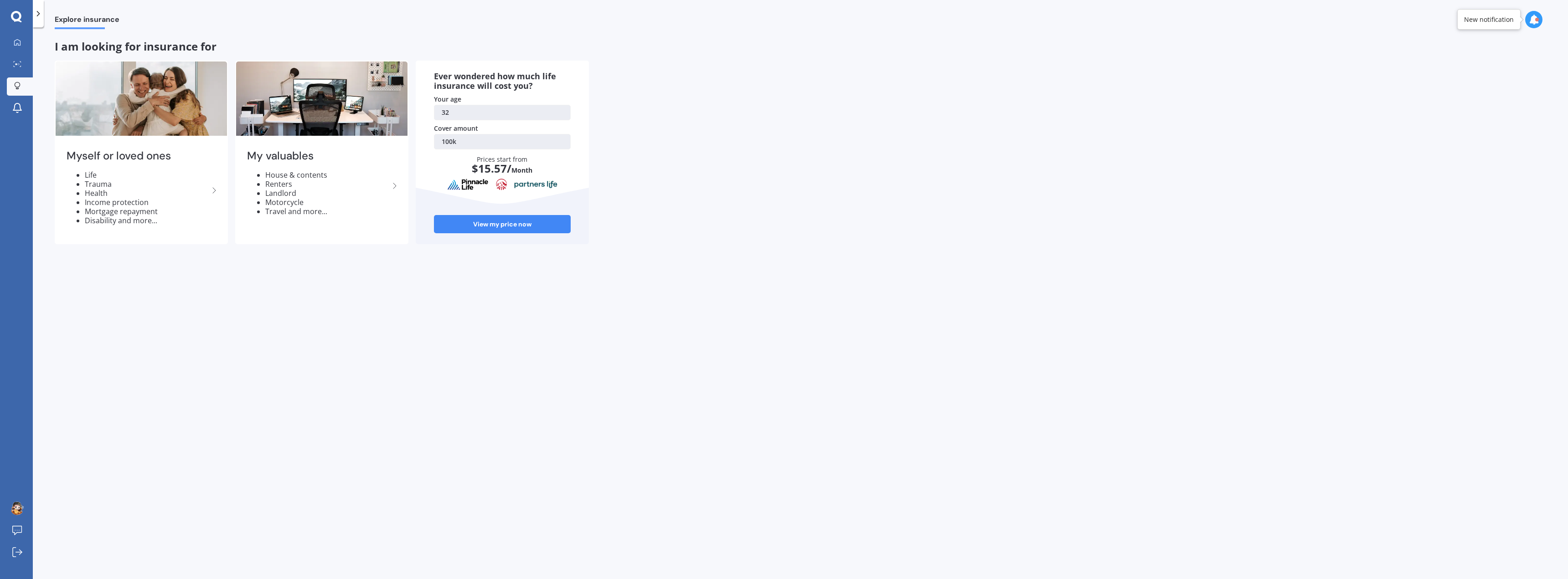
click at [18, 12] on icon at bounding box center [16, 16] width 11 height 11
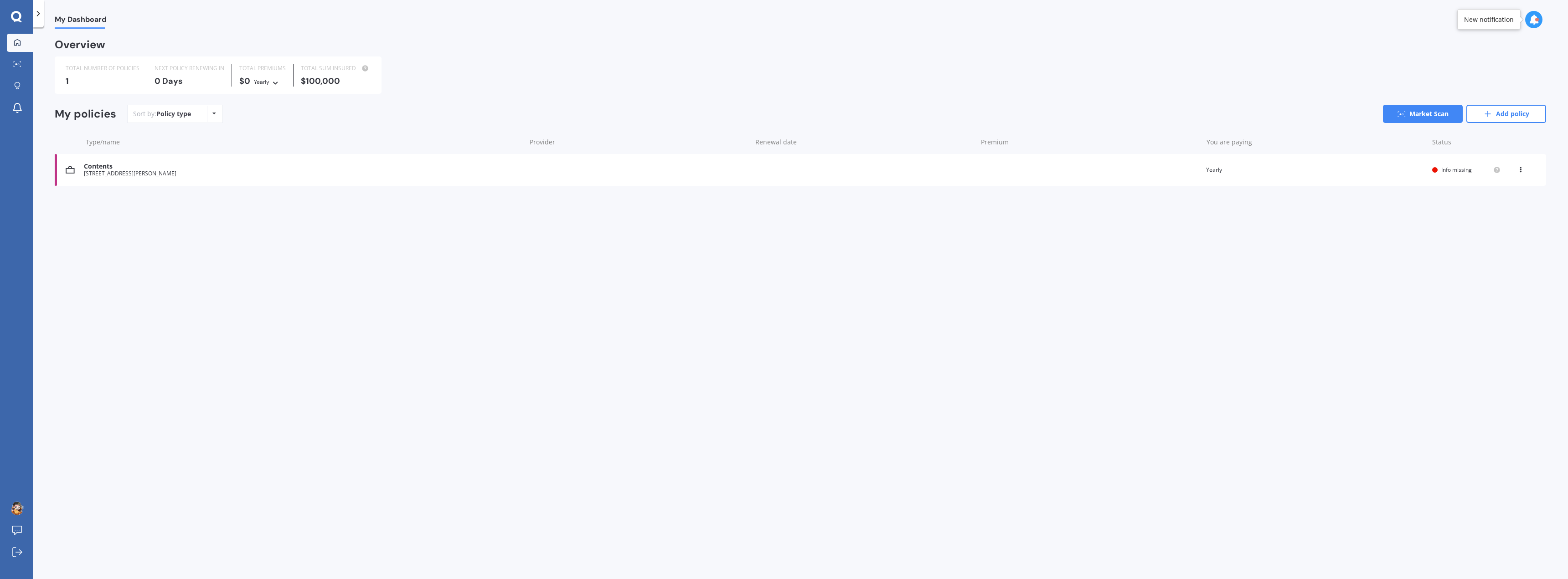
click at [1448, 171] on span "Info missing" at bounding box center [1456, 170] width 30 height 8
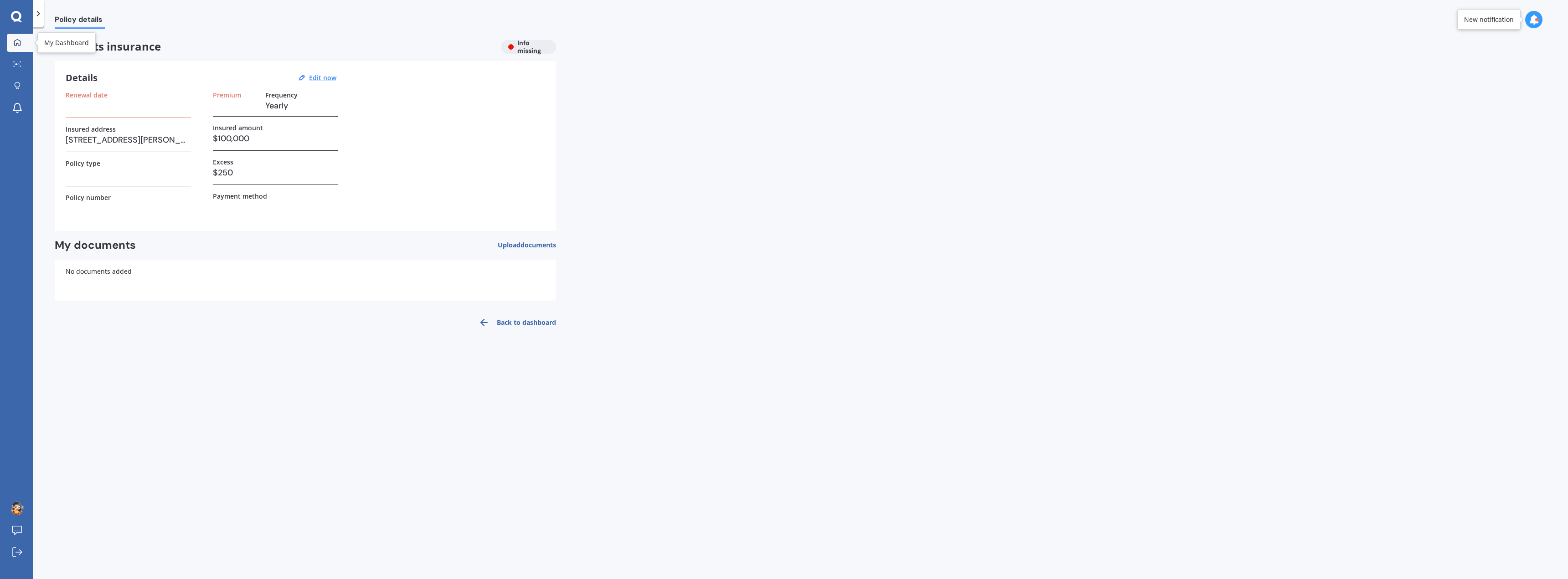
click at [18, 42] on icon at bounding box center [17, 42] width 7 height 7
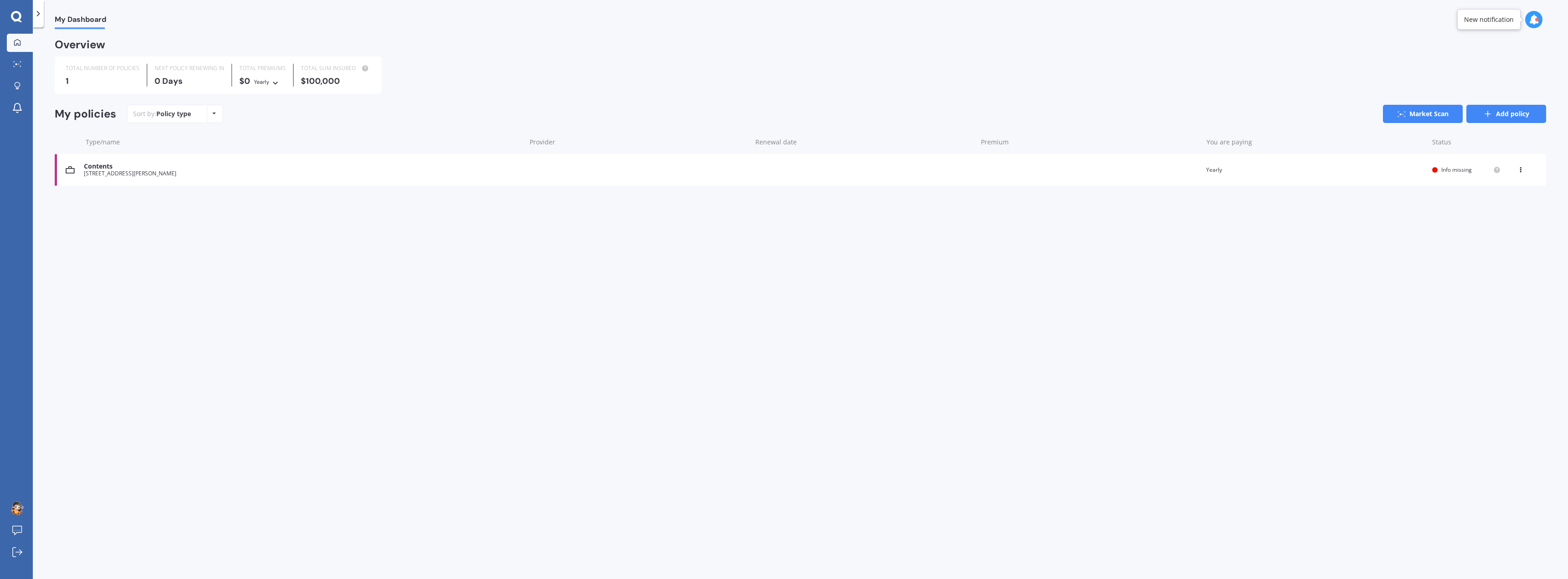
click at [1509, 121] on link "Add policy" at bounding box center [1506, 114] width 80 height 18
click at [1422, 111] on link "Market Scan" at bounding box center [1422, 114] width 80 height 18
click at [1516, 108] on link "Add policy" at bounding box center [1506, 114] width 80 height 18
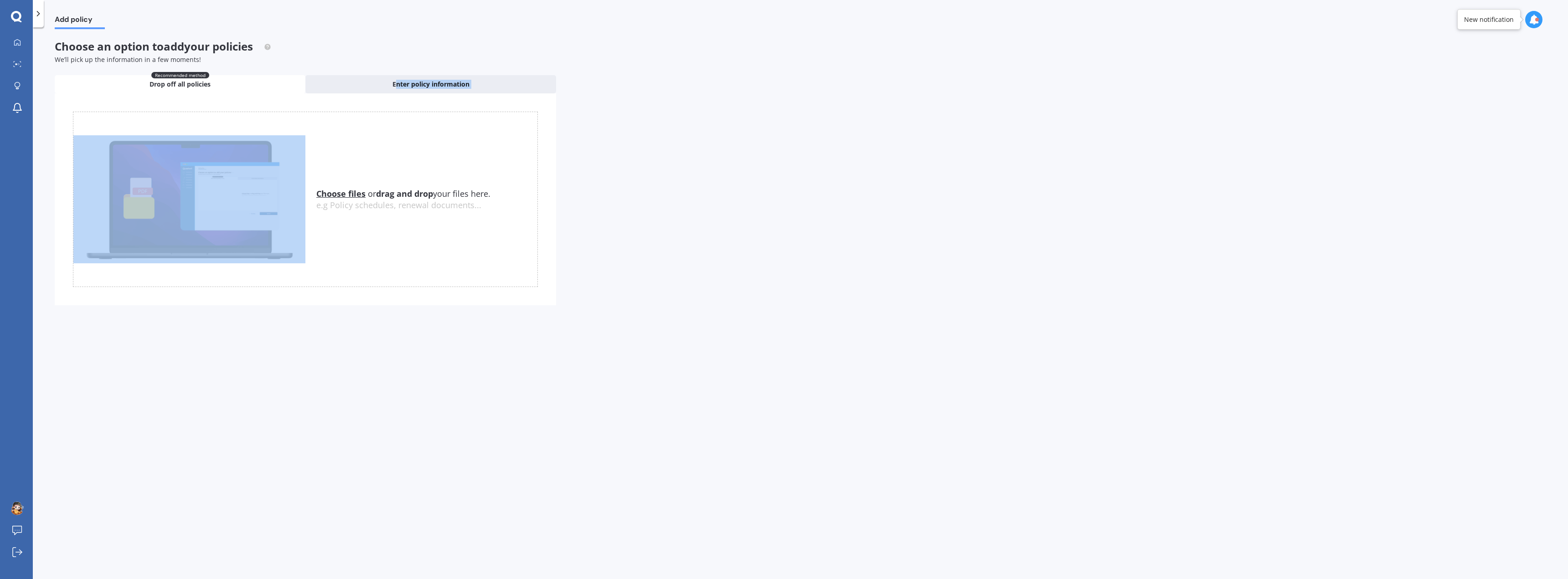
drag, startPoint x: 396, startPoint y: 83, endPoint x: 200, endPoint y: 91, distance: 196.2
click at [269, 117] on div "Choose an option to add your policies We’ll pick up the information in a few mo…" at bounding box center [305, 178] width 501 height 276
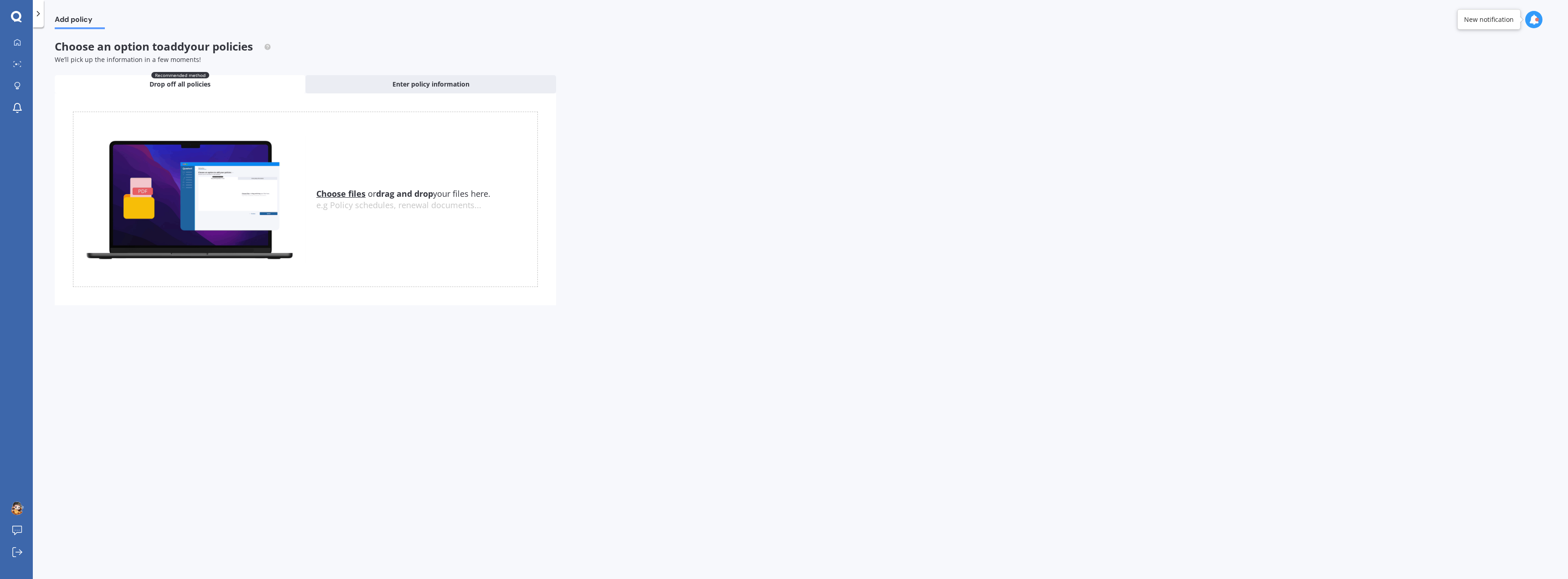
drag, startPoint x: 196, startPoint y: 82, endPoint x: 211, endPoint y: 83, distance: 15.0
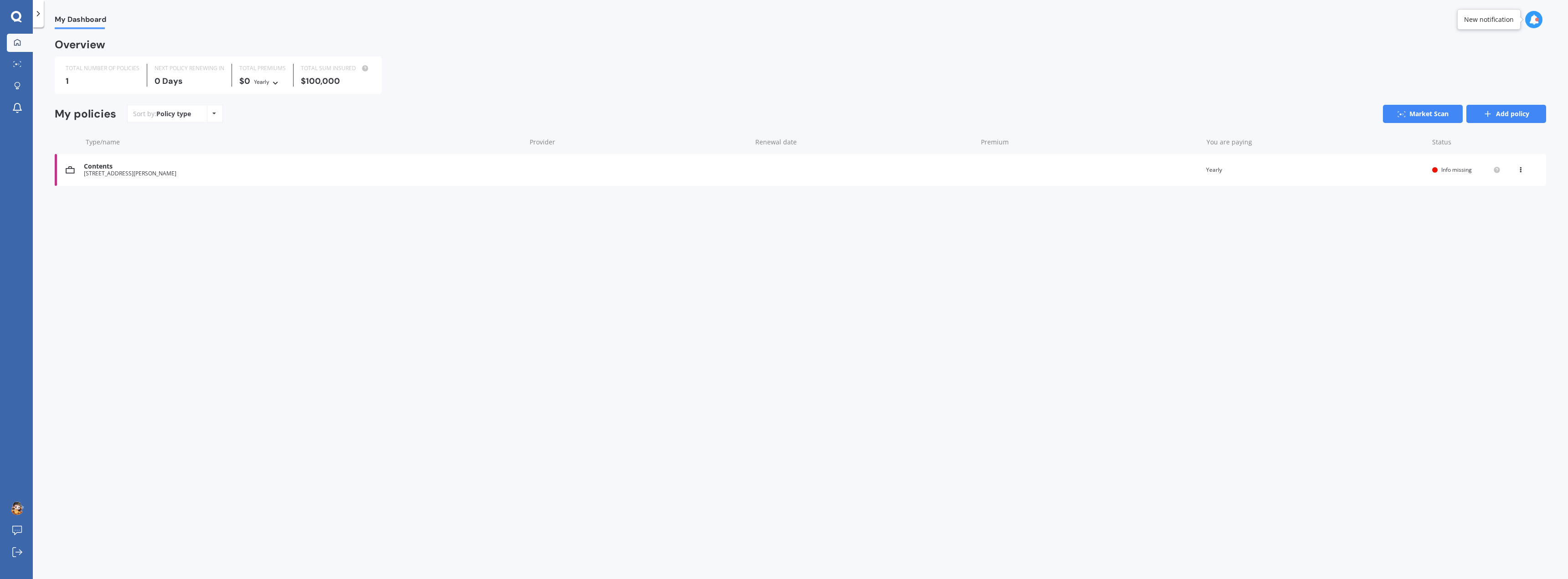
click at [1535, 109] on link "Add policy" at bounding box center [1506, 114] width 80 height 18
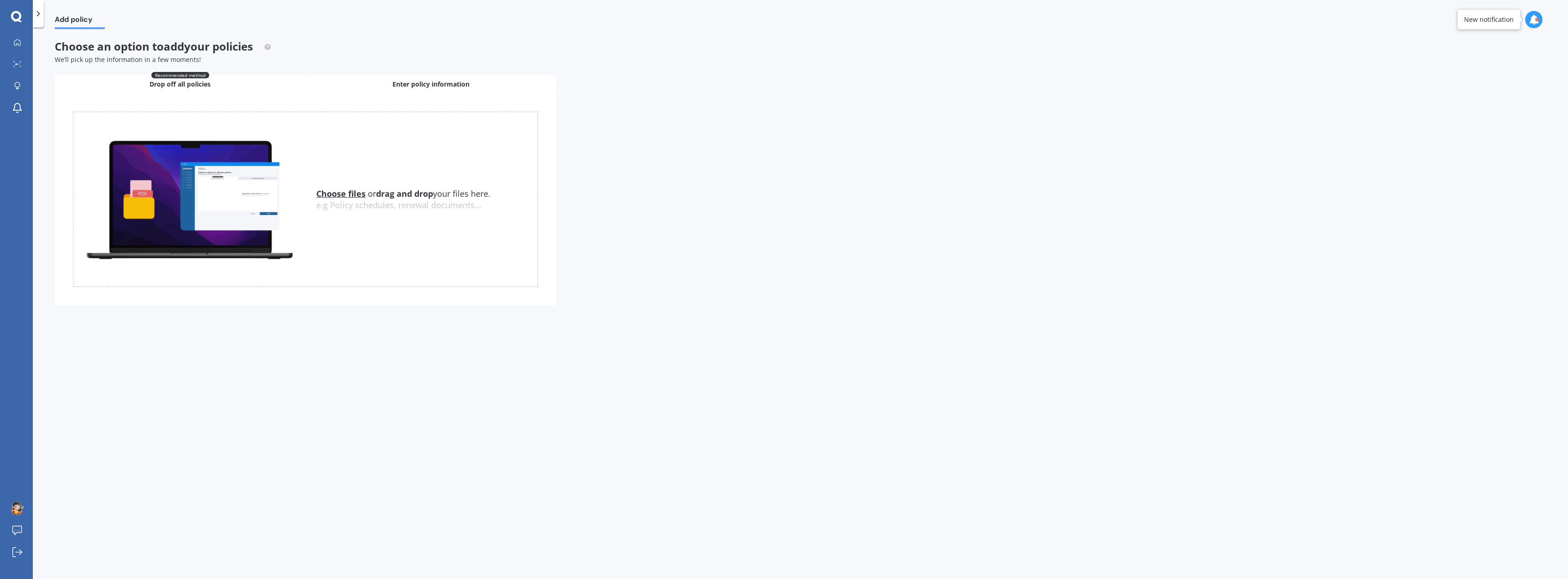
click at [428, 86] on span "Enter policy information" at bounding box center [431, 84] width 77 height 9
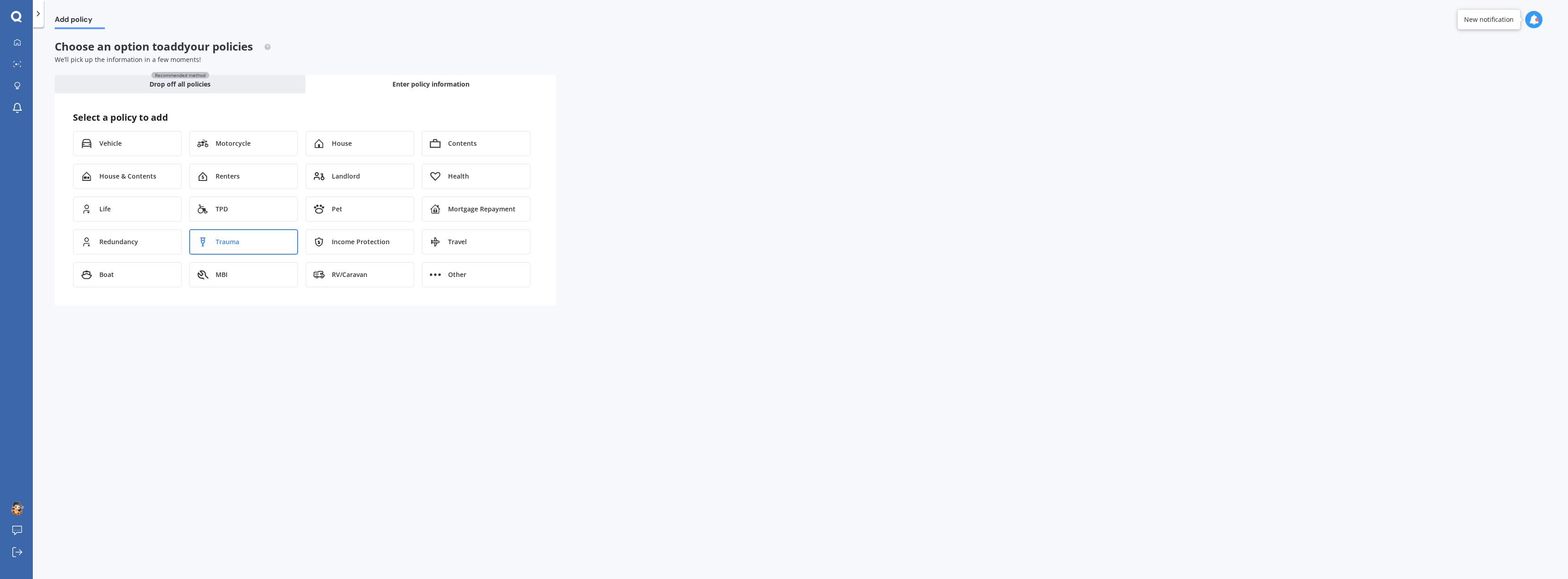
click at [235, 251] on div "Trauma" at bounding box center [244, 242] width 109 height 25
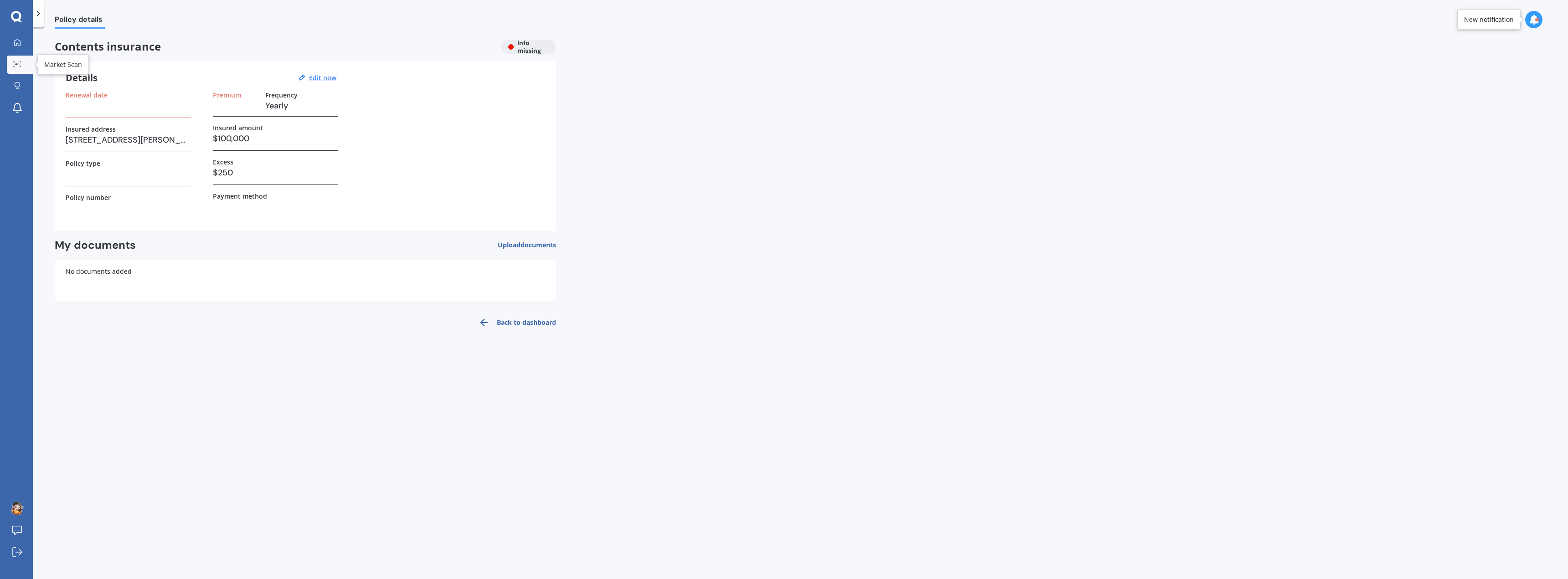
click at [17, 63] on icon at bounding box center [18, 64] width 8 height 6
